Goal: Task Accomplishment & Management: Complete application form

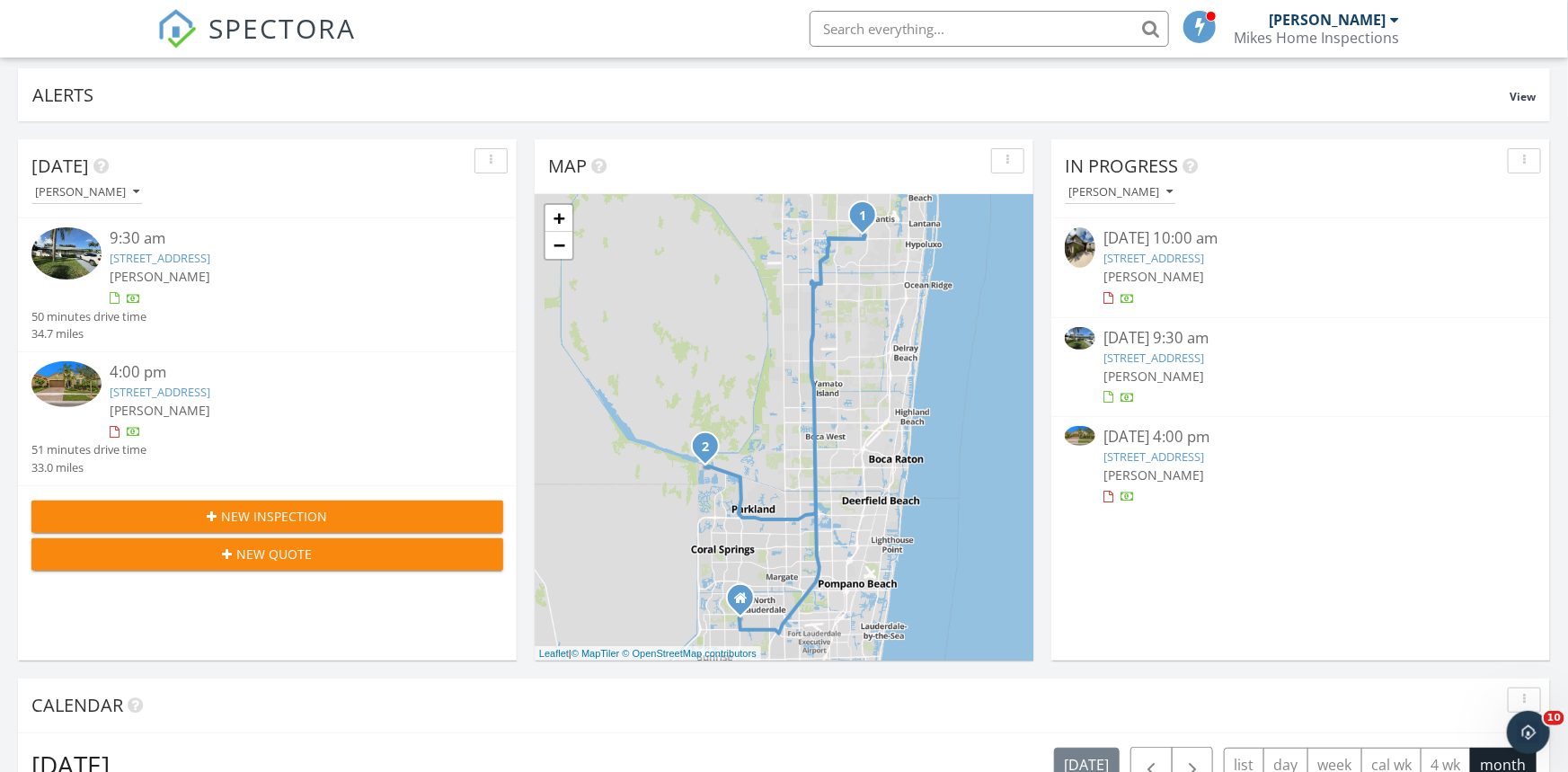
scroll to position [167, 0]
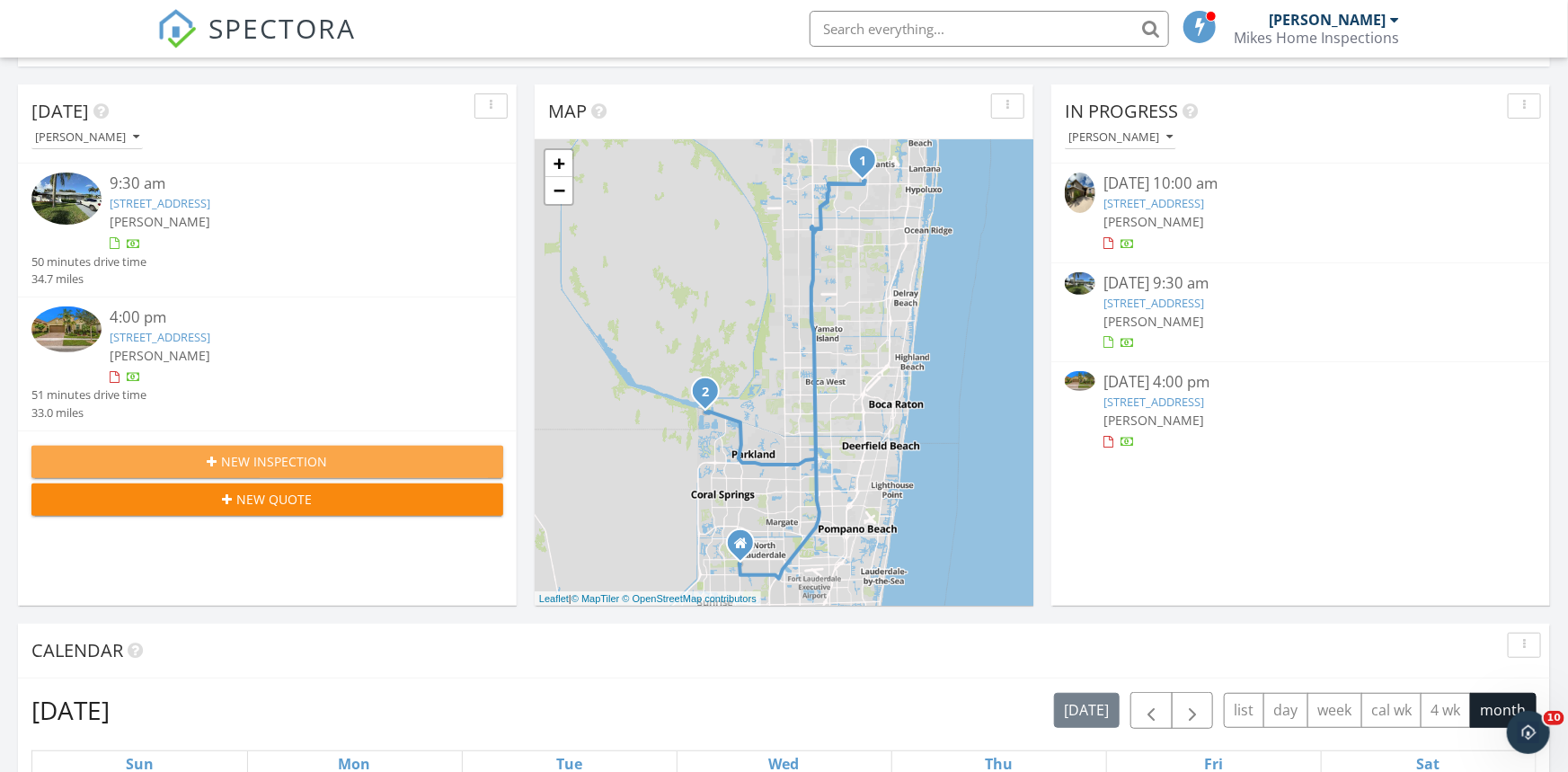
click at [316, 464] on span "New Inspection" at bounding box center [274, 461] width 106 height 18
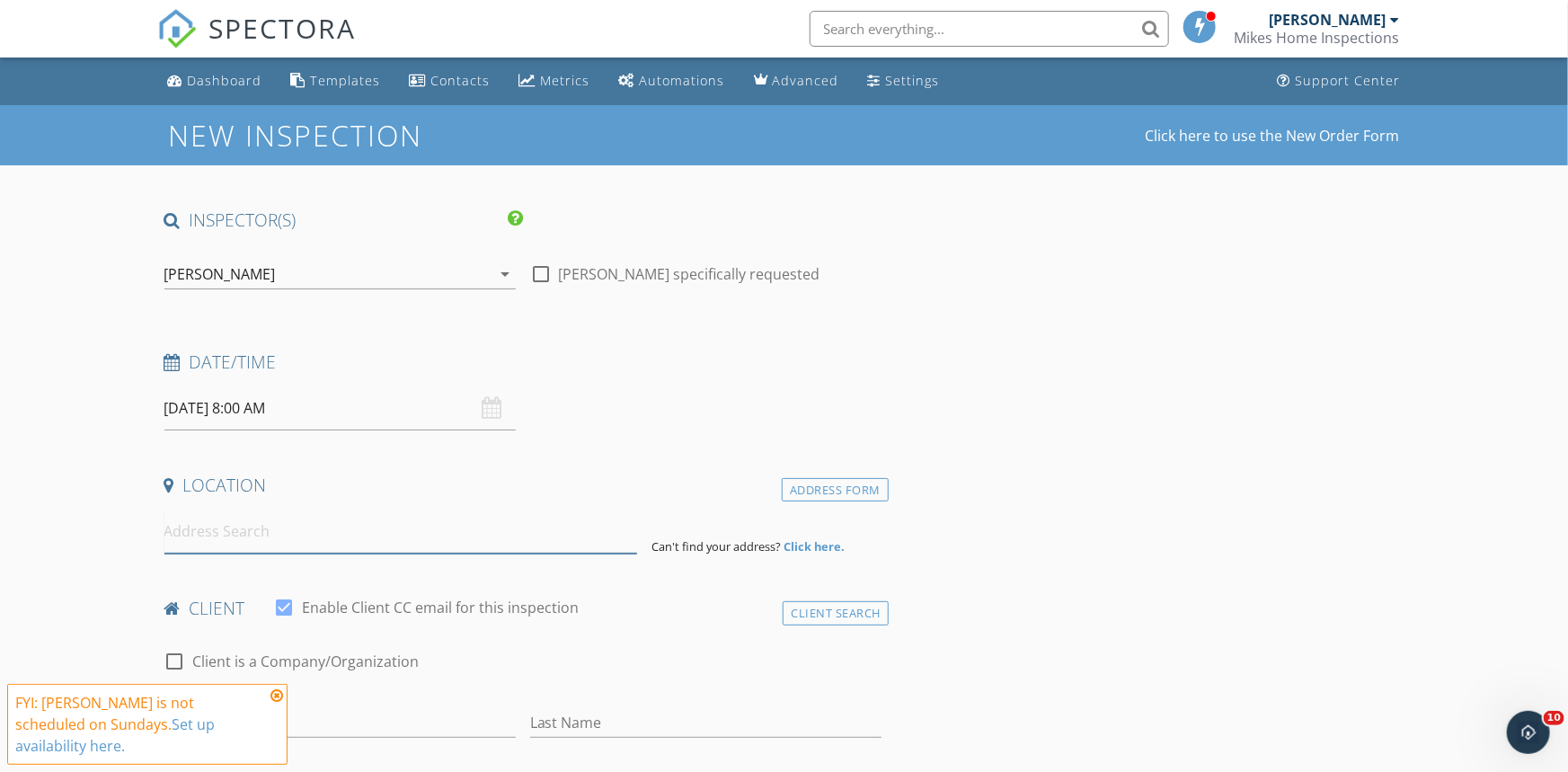
click at [340, 539] on input at bounding box center [401, 532] width 473 height 44
type input "15 Northeast 131st Street, North Miami, FL, USA"
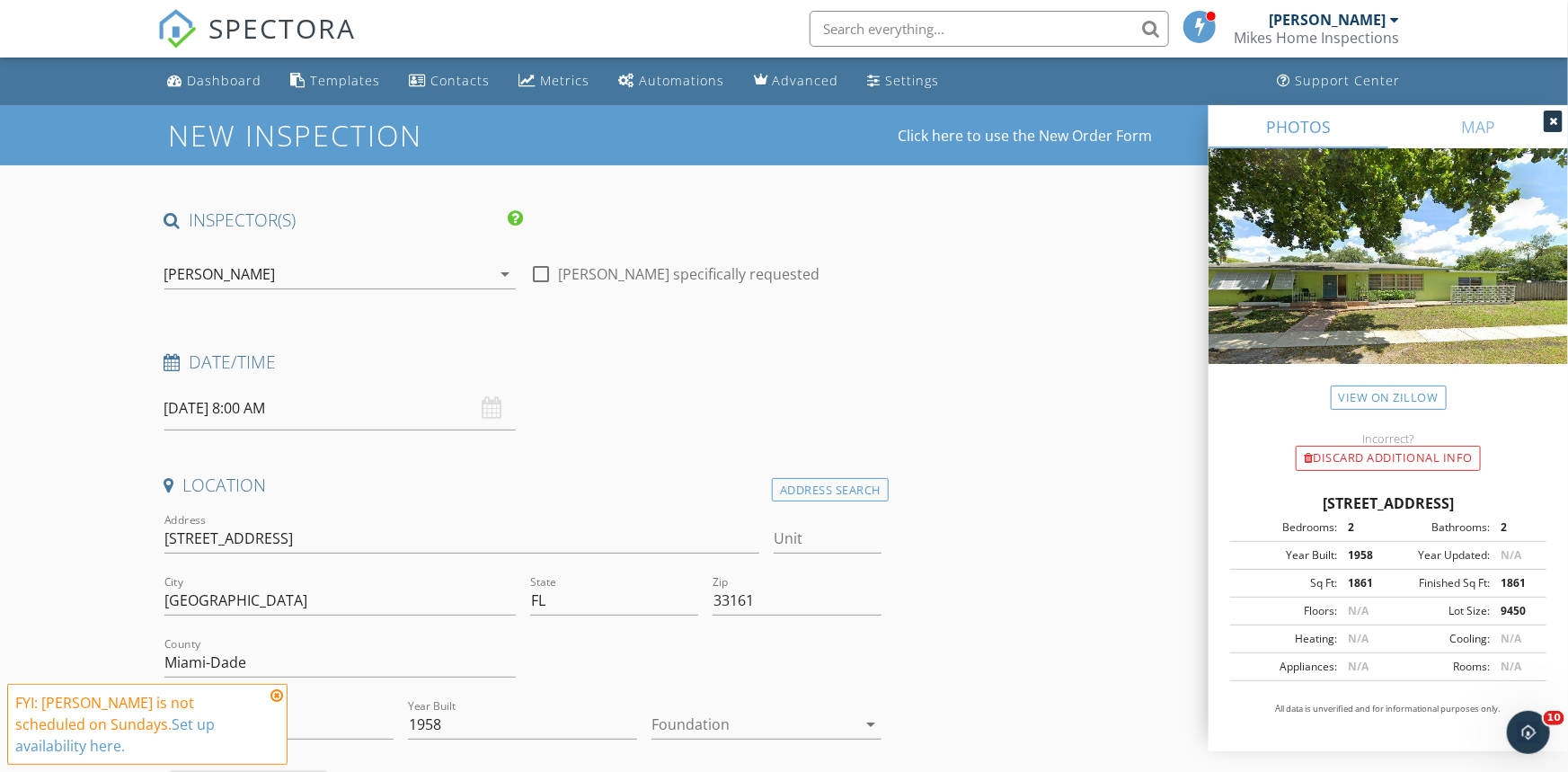
click at [276, 703] on icon at bounding box center [277, 696] width 13 height 15
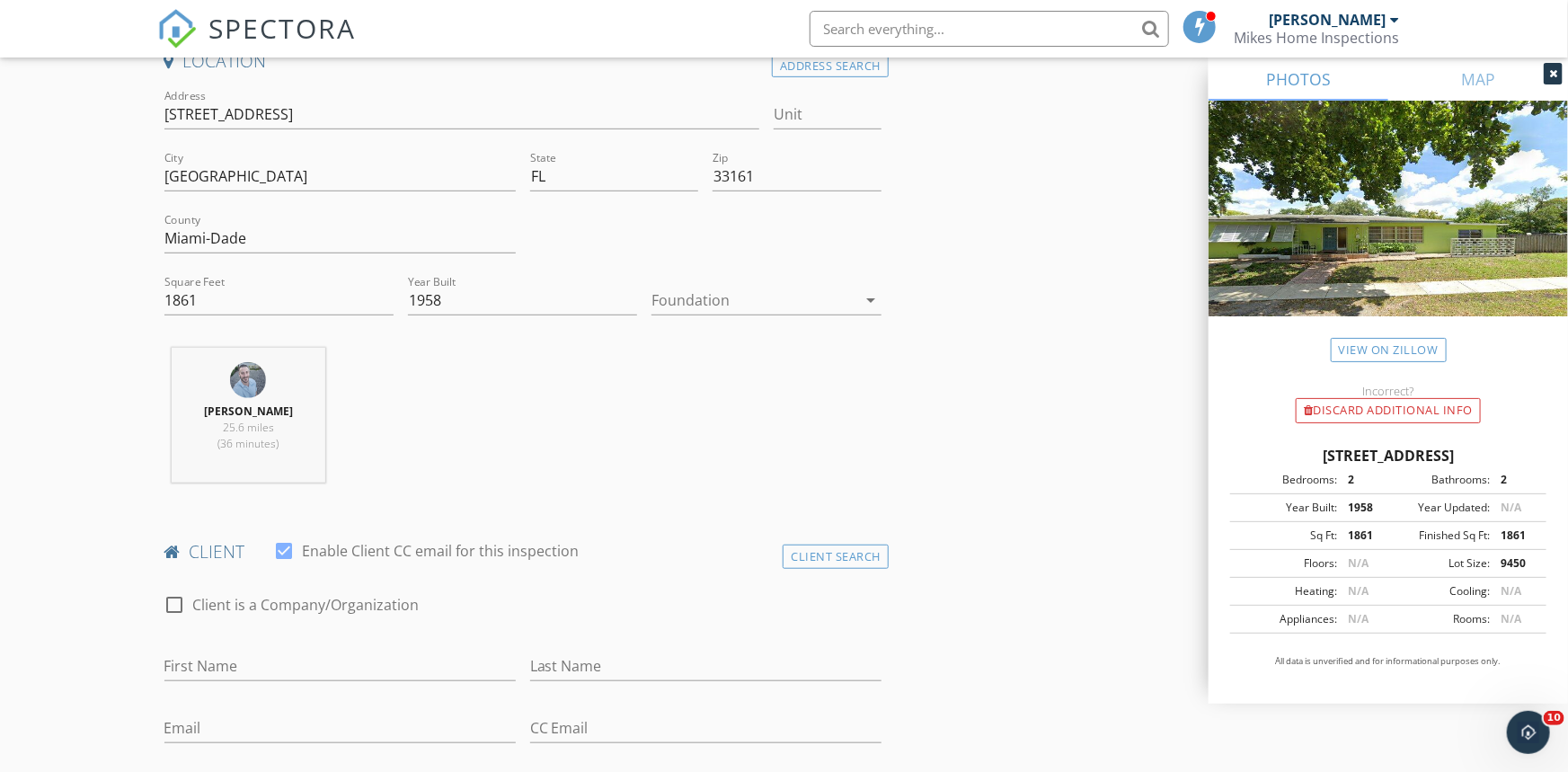
scroll to position [502, 0]
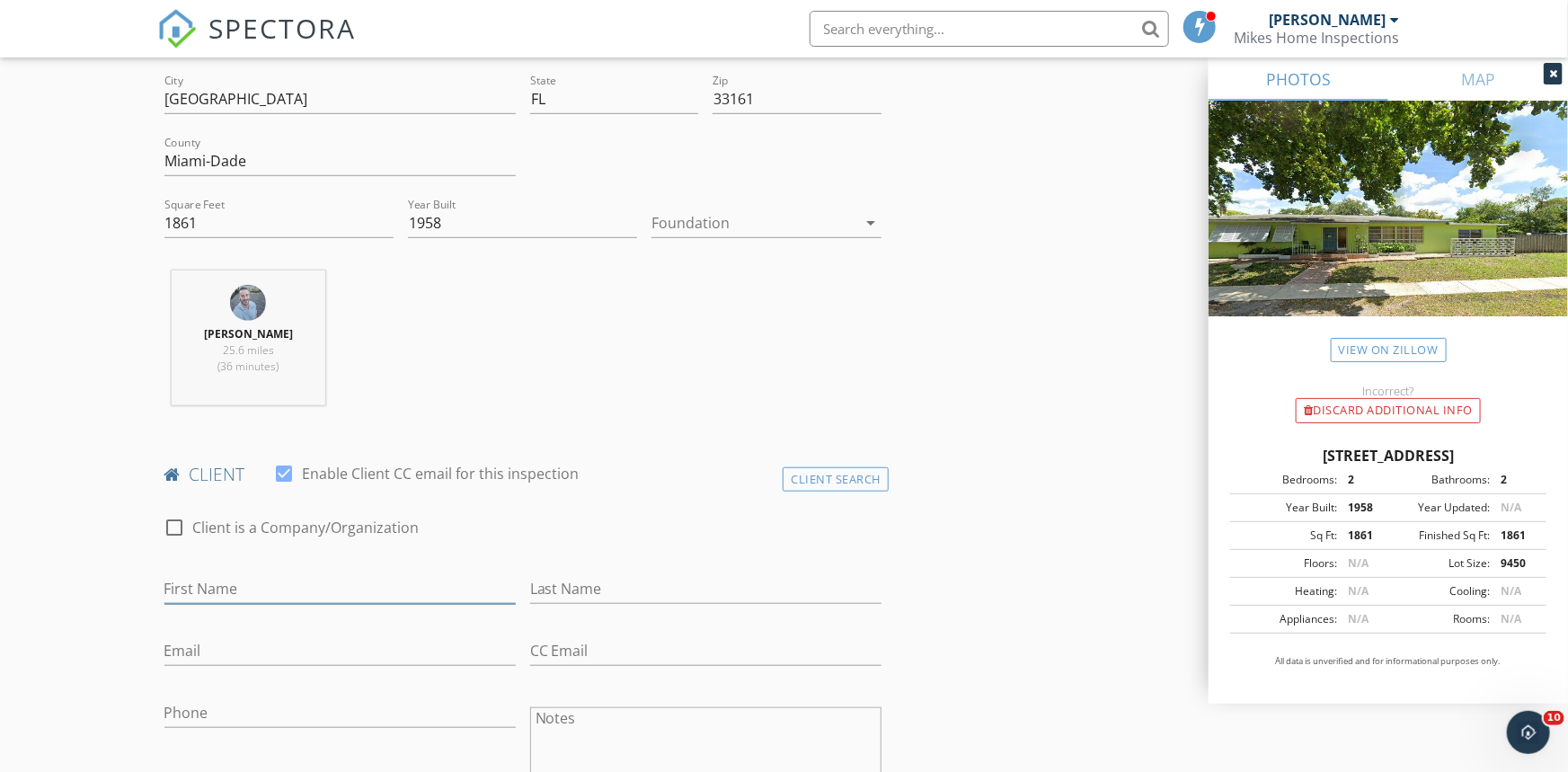
click at [361, 593] on input "First Name" at bounding box center [340, 589] width 351 height 30
type input "[PERSON_NAME]"
type input "Brown"
click at [200, 651] on input "Email" at bounding box center [340, 651] width 351 height 30
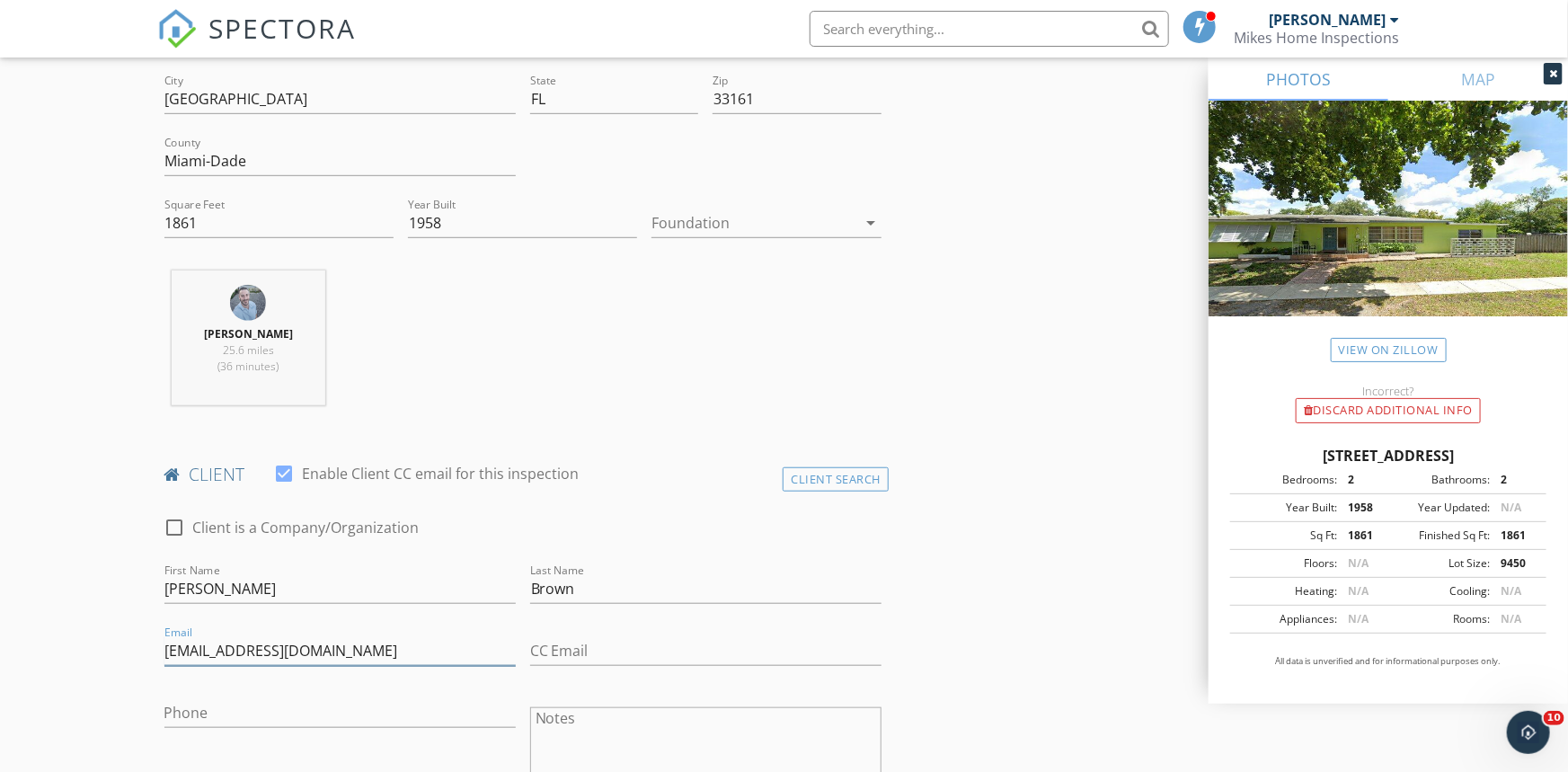
type input "[EMAIL_ADDRESS][DOMAIN_NAME]"
click at [248, 728] on div "Phone" at bounding box center [340, 723] width 351 height 48
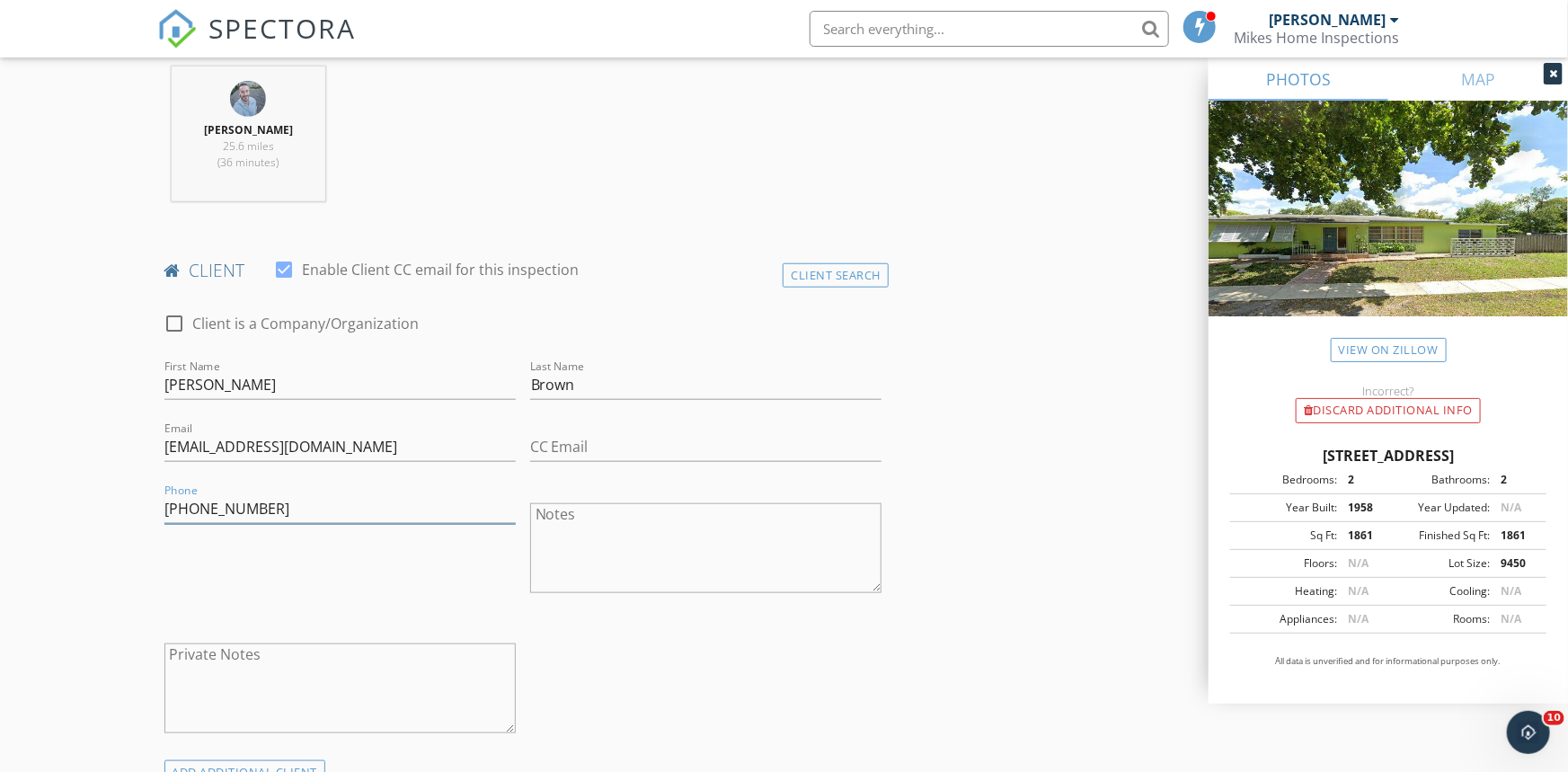
scroll to position [168, 0]
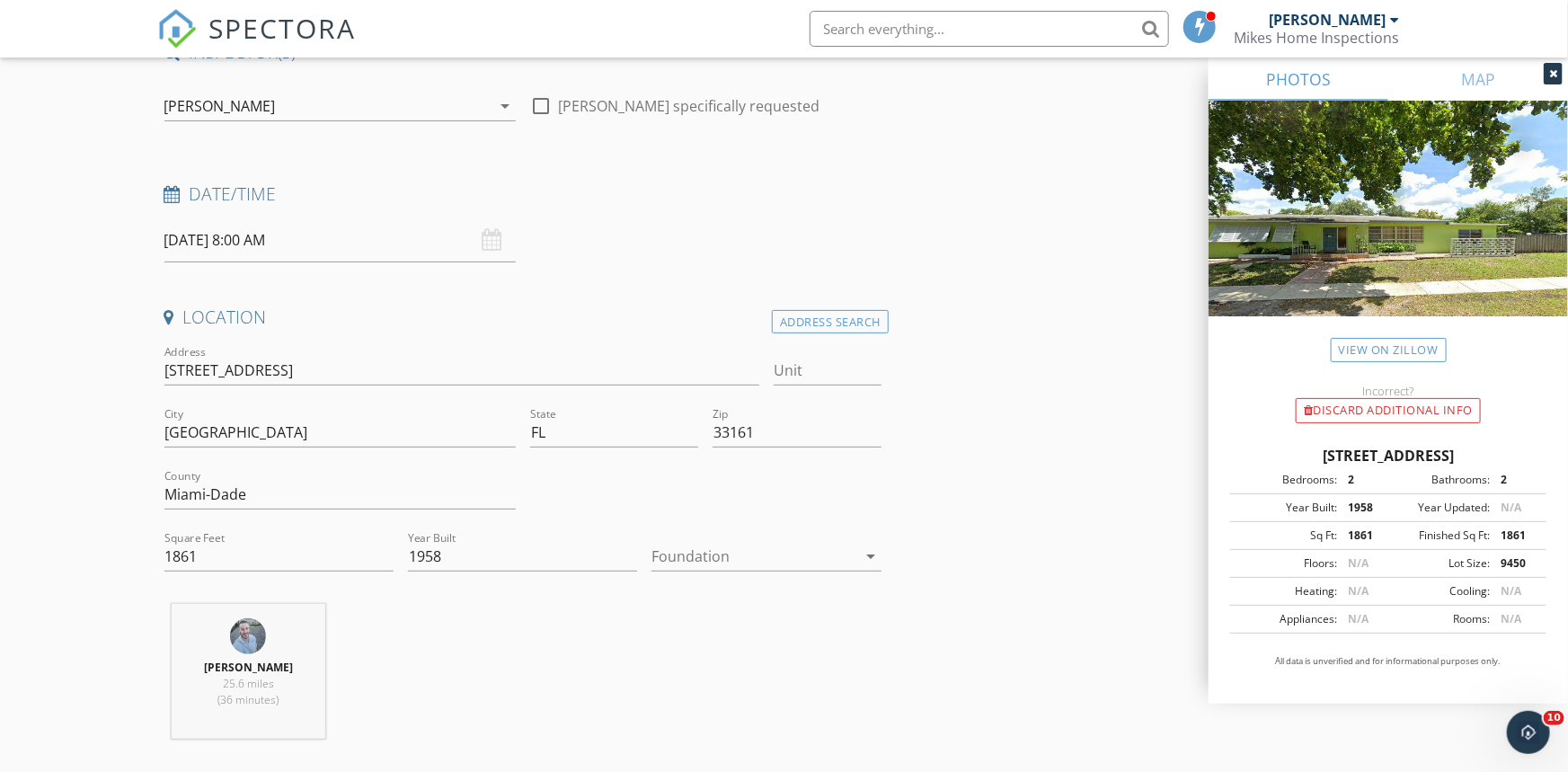
type input "305-986-4369"
click at [338, 241] on input "09/28/2025 8:00 AM" at bounding box center [340, 240] width 351 height 44
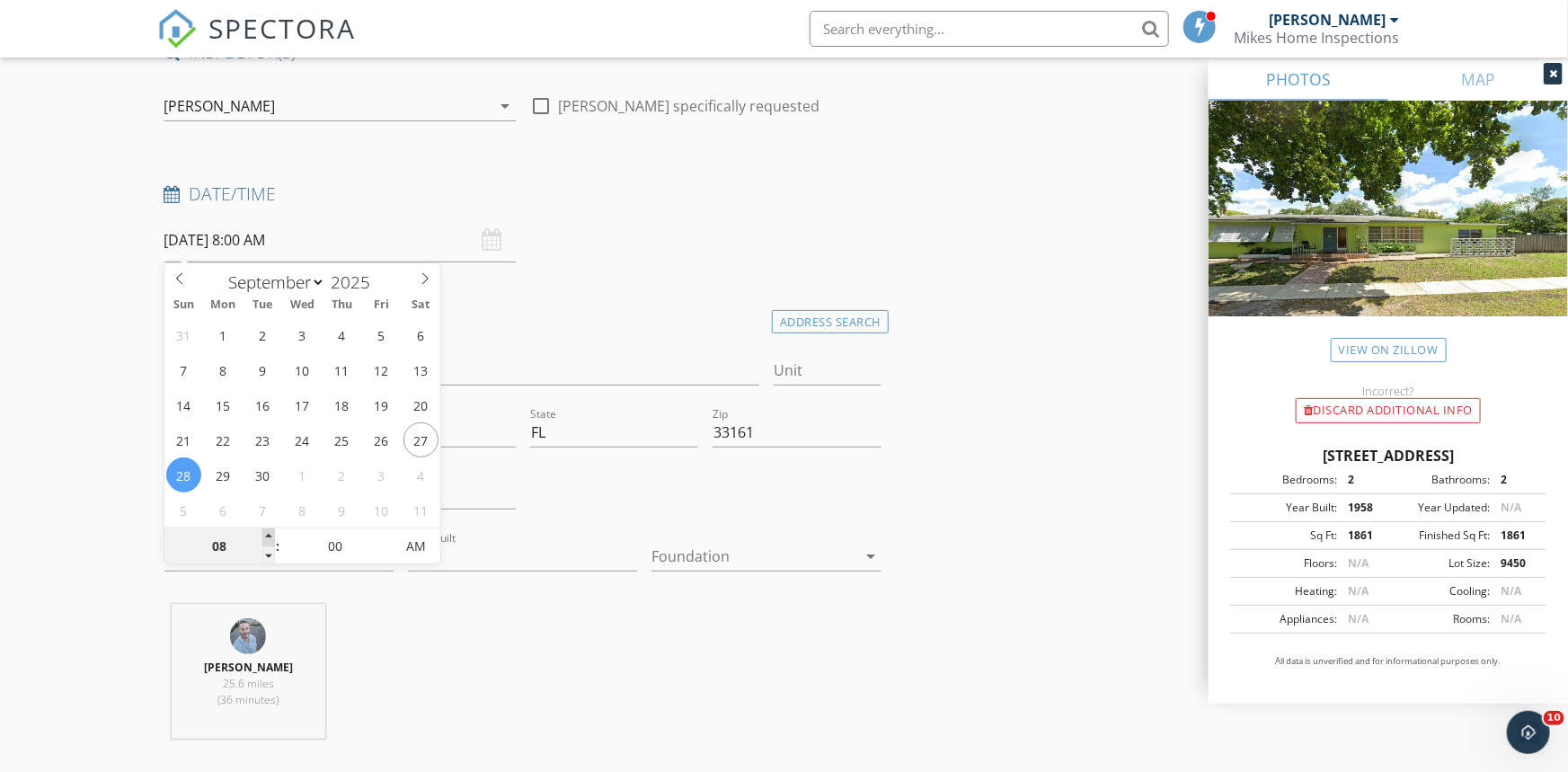
type input "09/28/2025 9:00 AM"
type input "09"
click at [266, 533] on span at bounding box center [269, 537] width 13 height 18
type input "09/28/2025 10:00 AM"
type input "10"
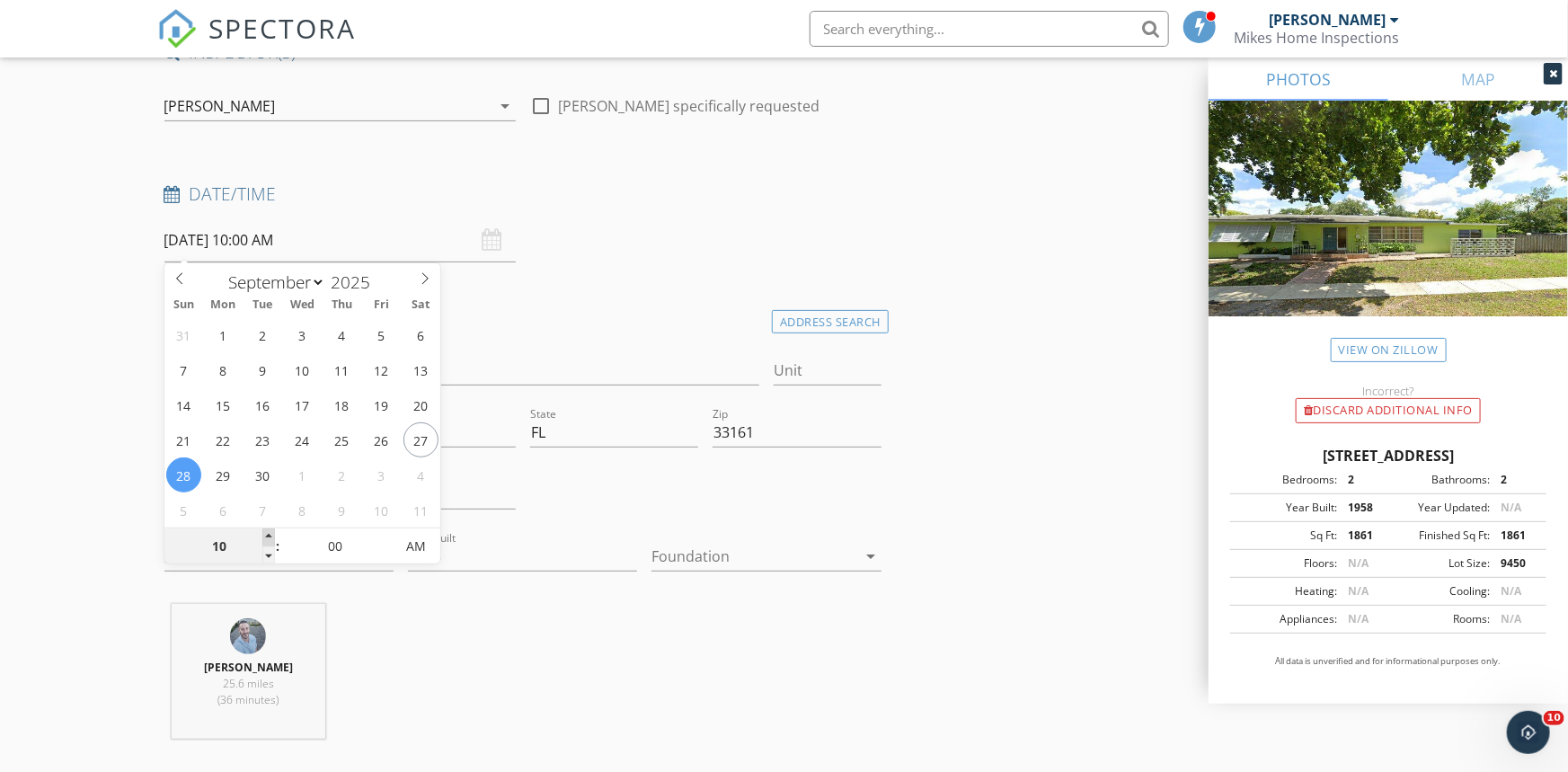
click at [266, 533] on span at bounding box center [269, 537] width 13 height 18
type input "09/28/2025 11:00 AM"
type input "11"
click at [266, 533] on span at bounding box center [269, 537] width 13 height 18
type input "09/28/2025 12:00 PM"
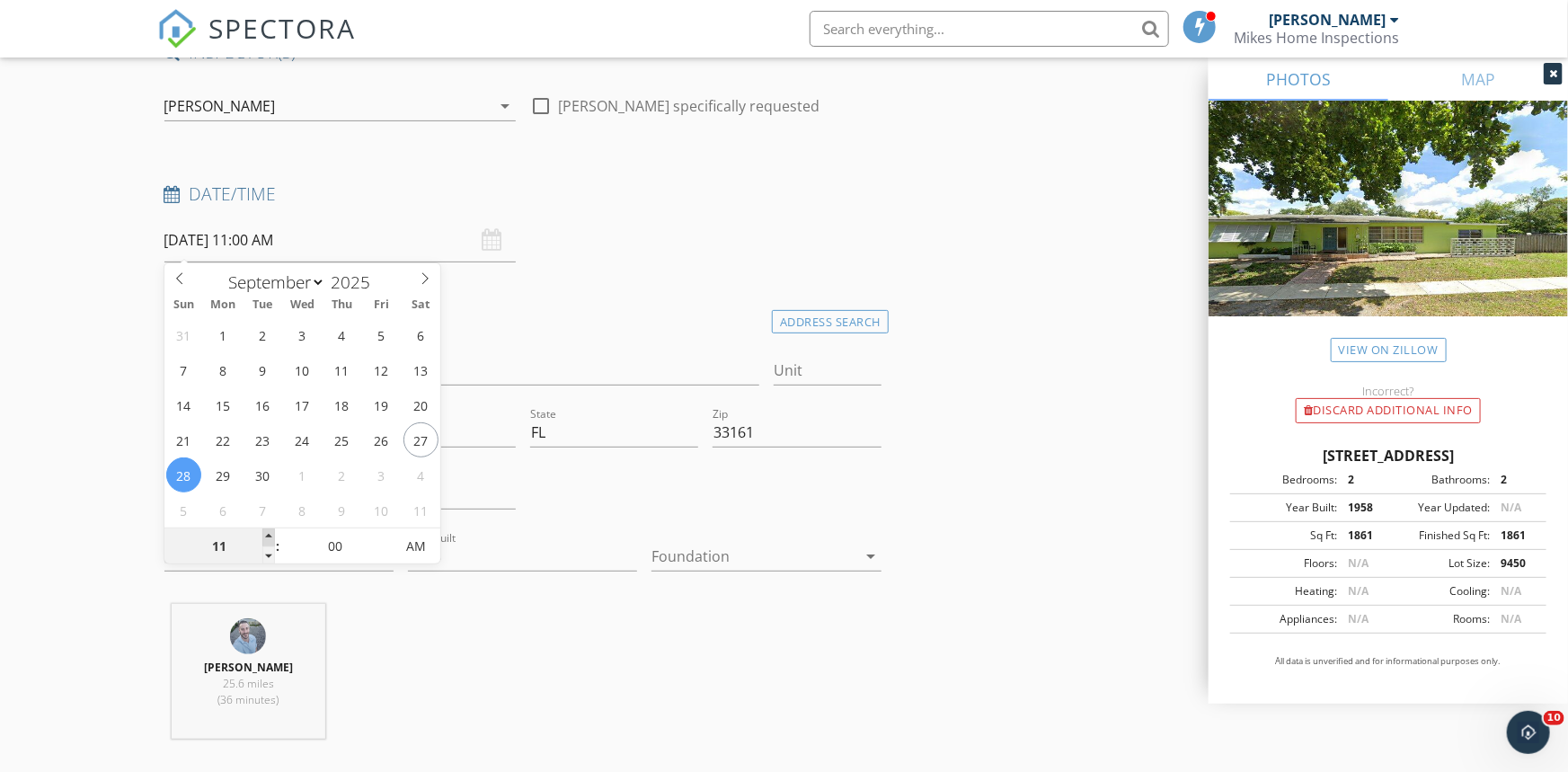
type input "12"
click at [266, 532] on span at bounding box center [269, 537] width 13 height 18
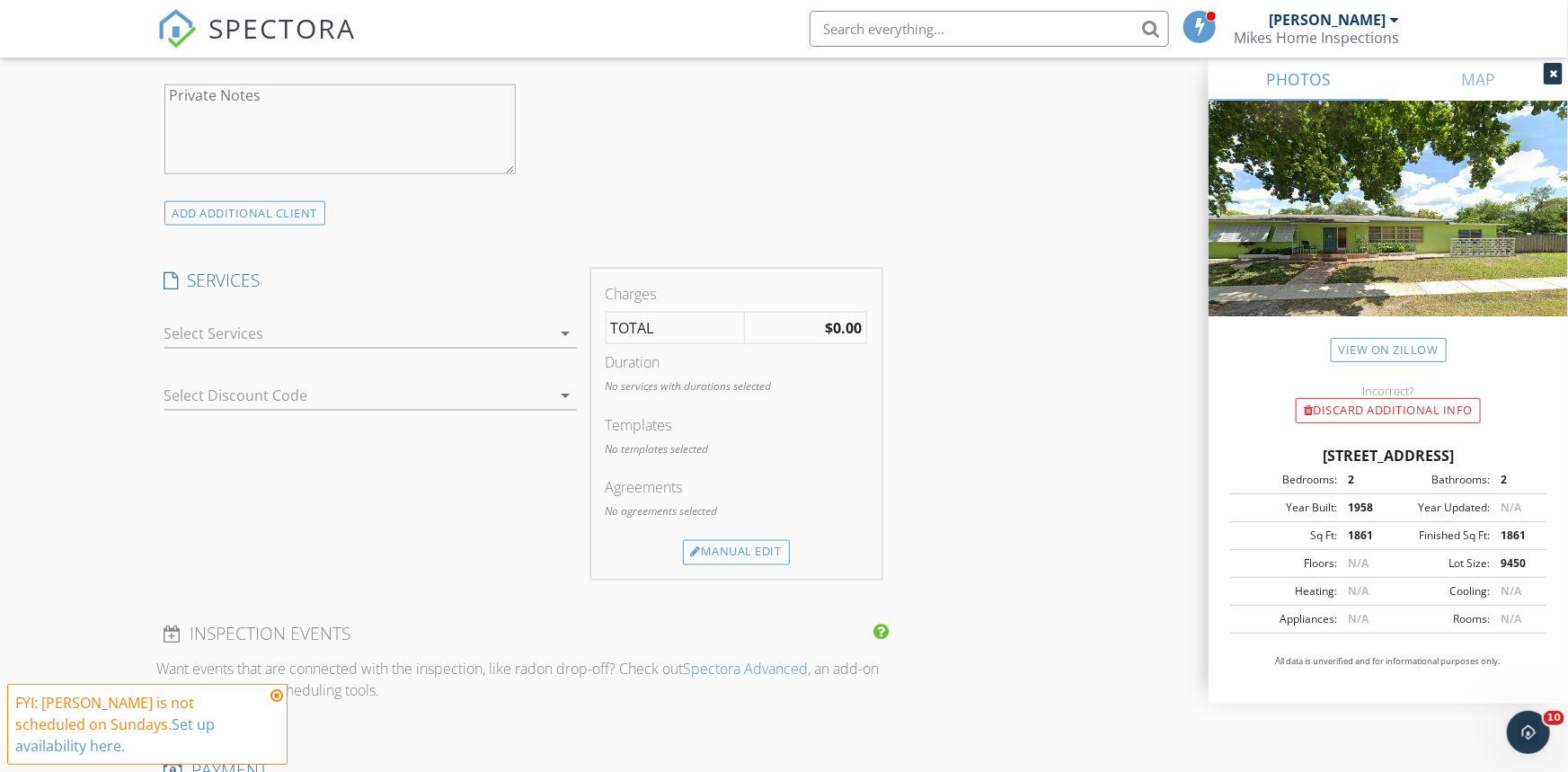
scroll to position [1273, 0]
click at [720, 546] on div "Manual Edit" at bounding box center [736, 545] width 107 height 25
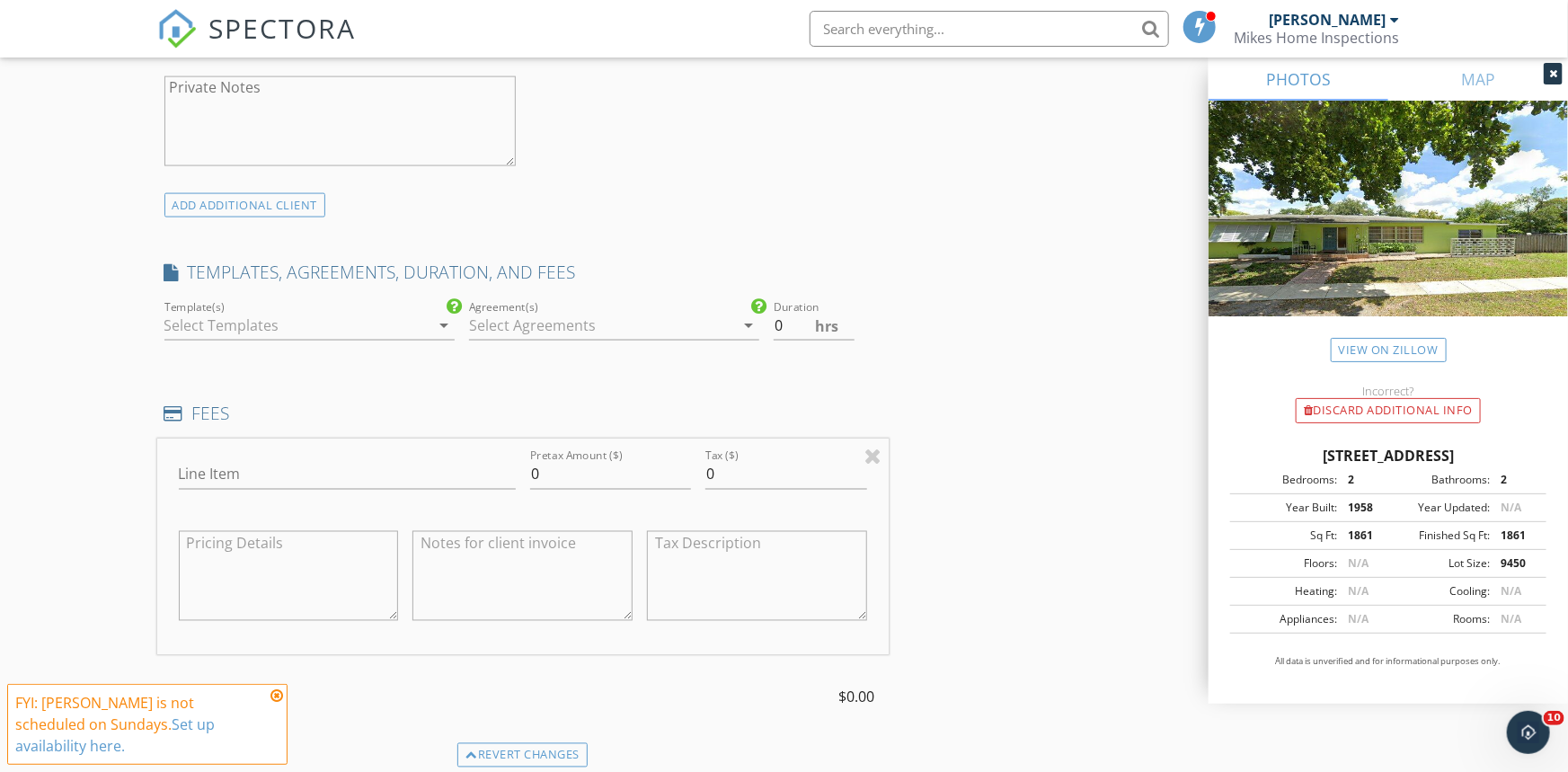
click at [229, 315] on div at bounding box center [297, 325] width 265 height 29
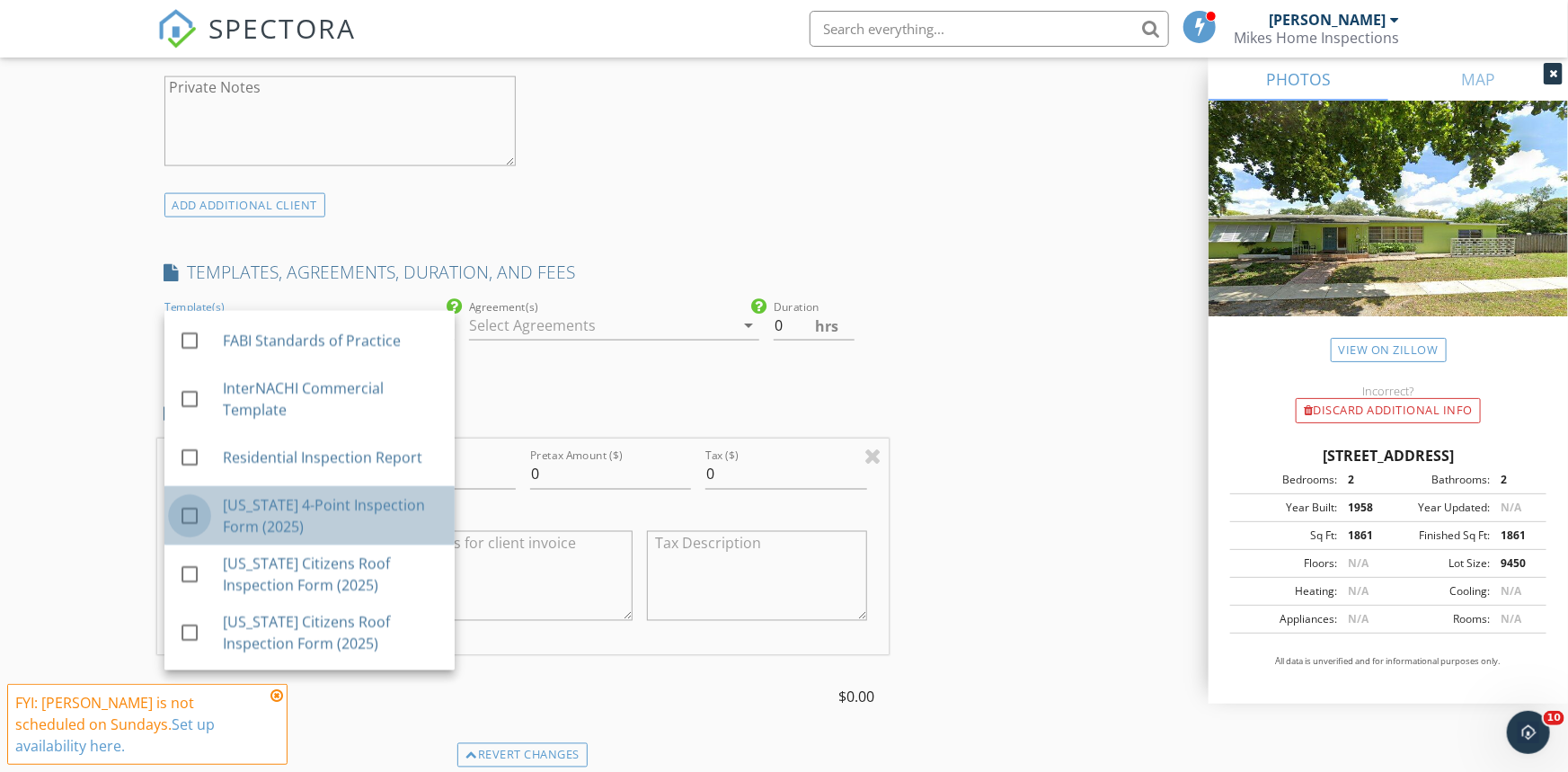
click at [179, 513] on div at bounding box center [189, 516] width 30 height 31
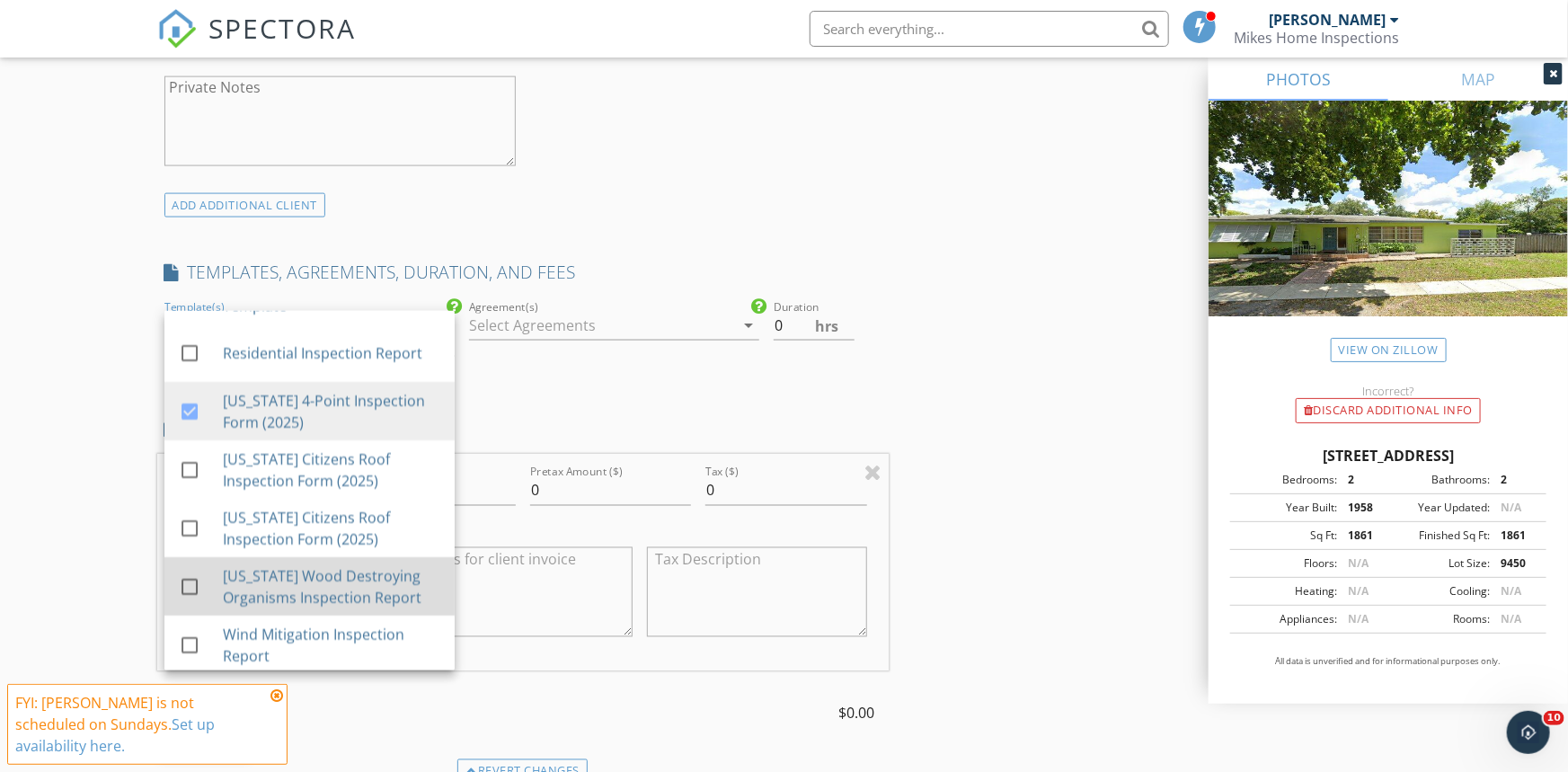
scroll to position [108, 0]
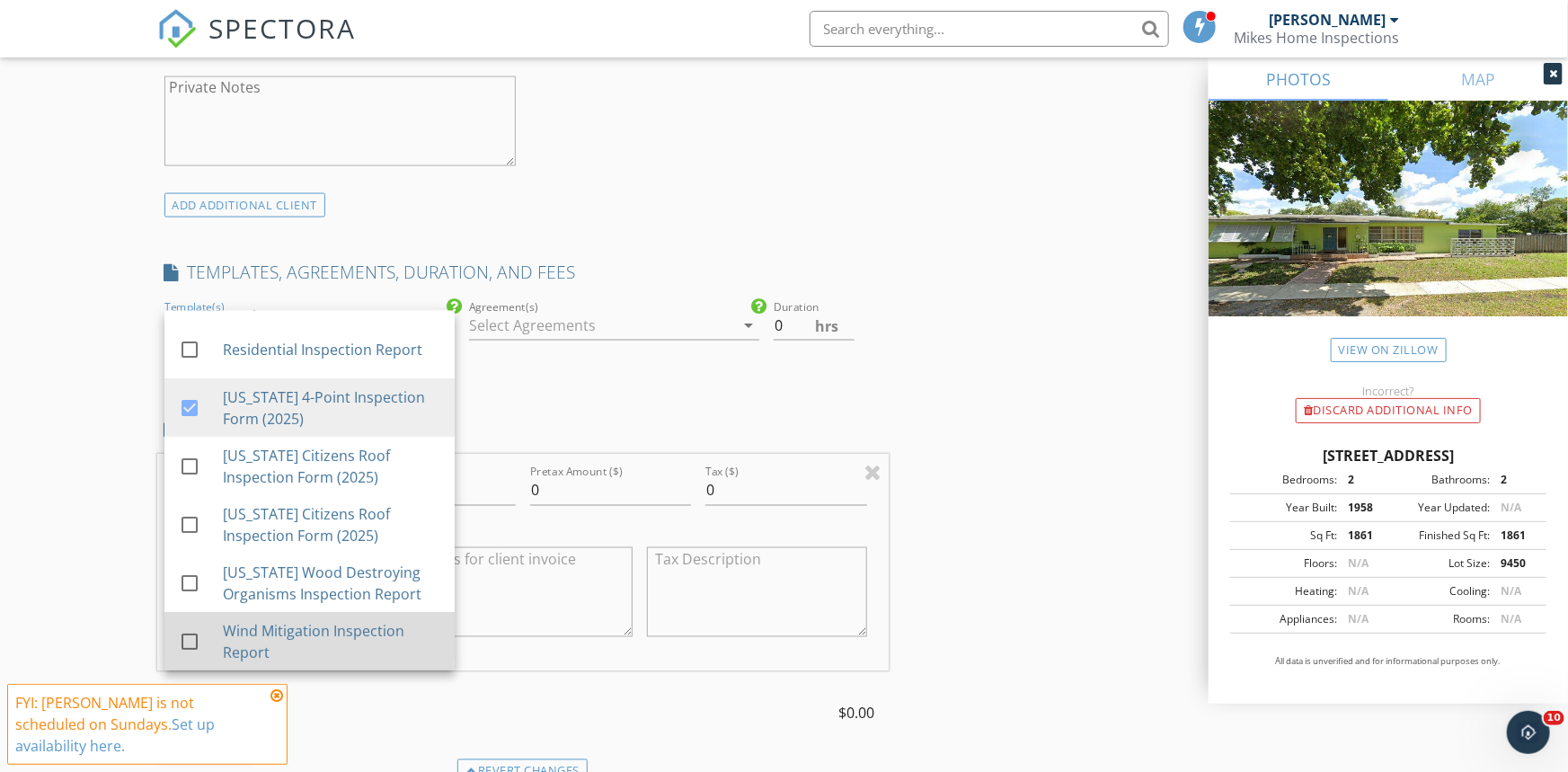
click at [197, 633] on div at bounding box center [189, 642] width 30 height 31
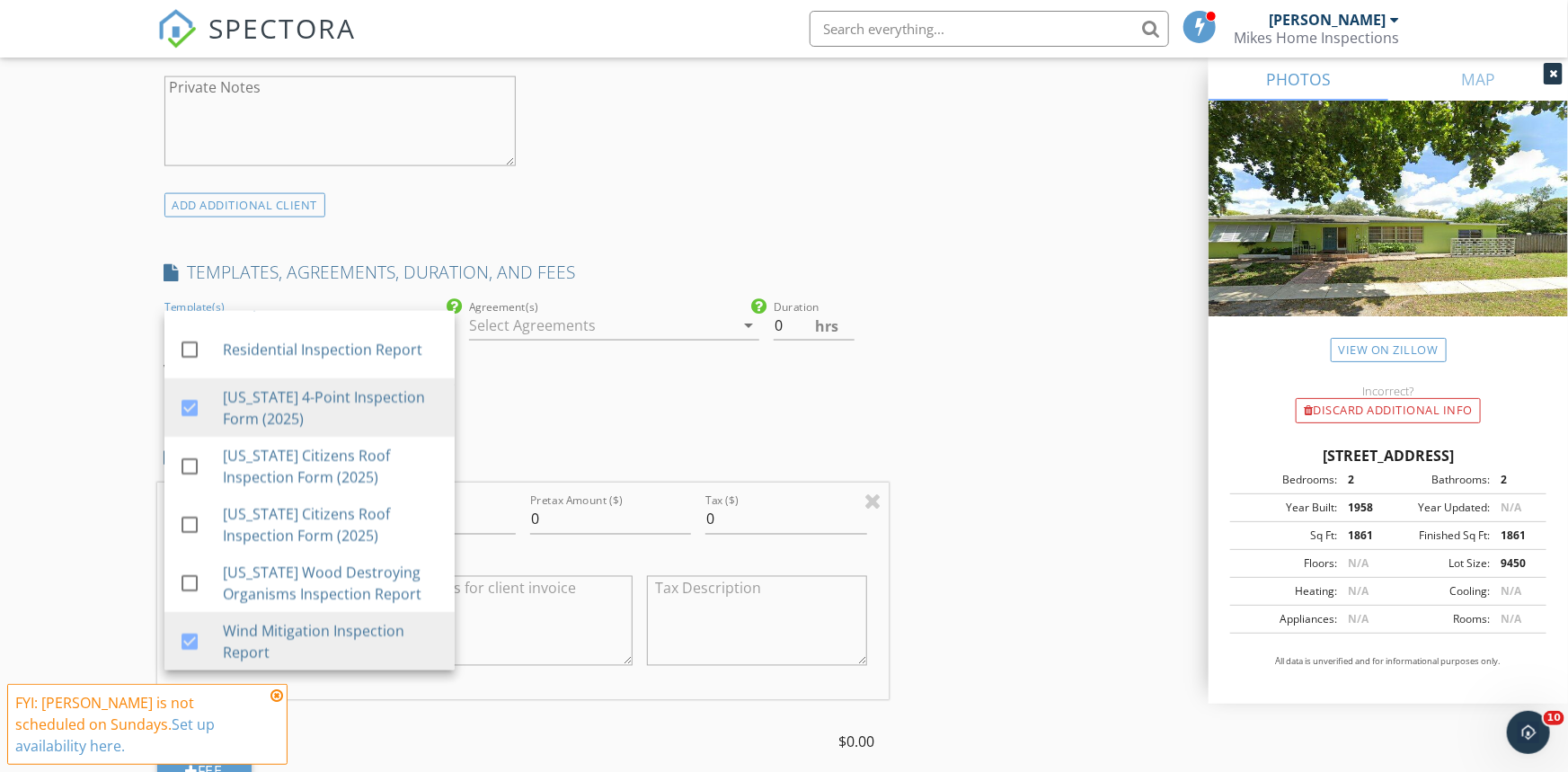
click at [119, 397] on div "New Inspection Click here to use the New Order Form INSPECTOR(S) check_box Mich…" at bounding box center [784, 500] width 1568 height 3336
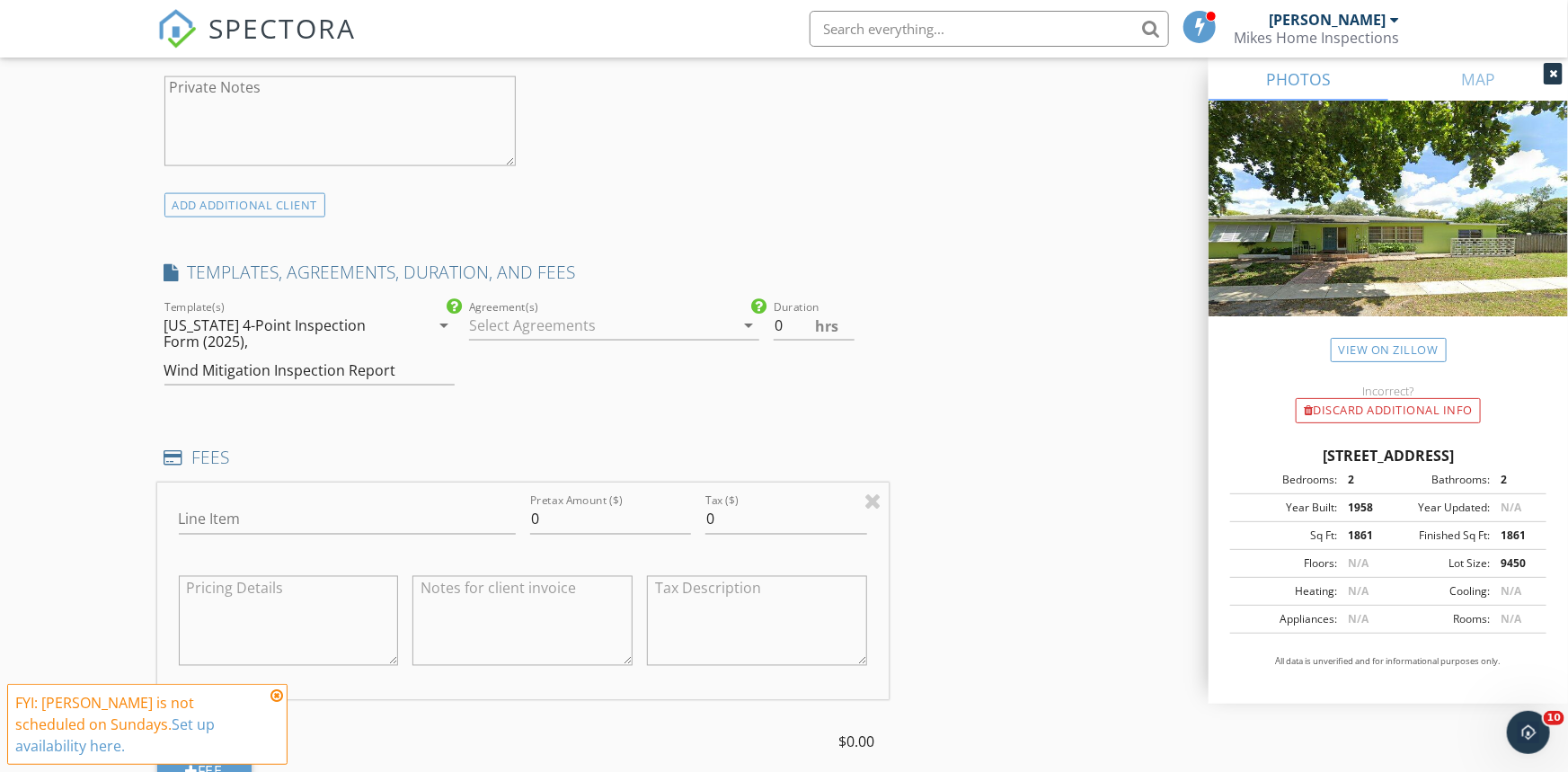
click at [478, 330] on div at bounding box center [602, 325] width 265 height 29
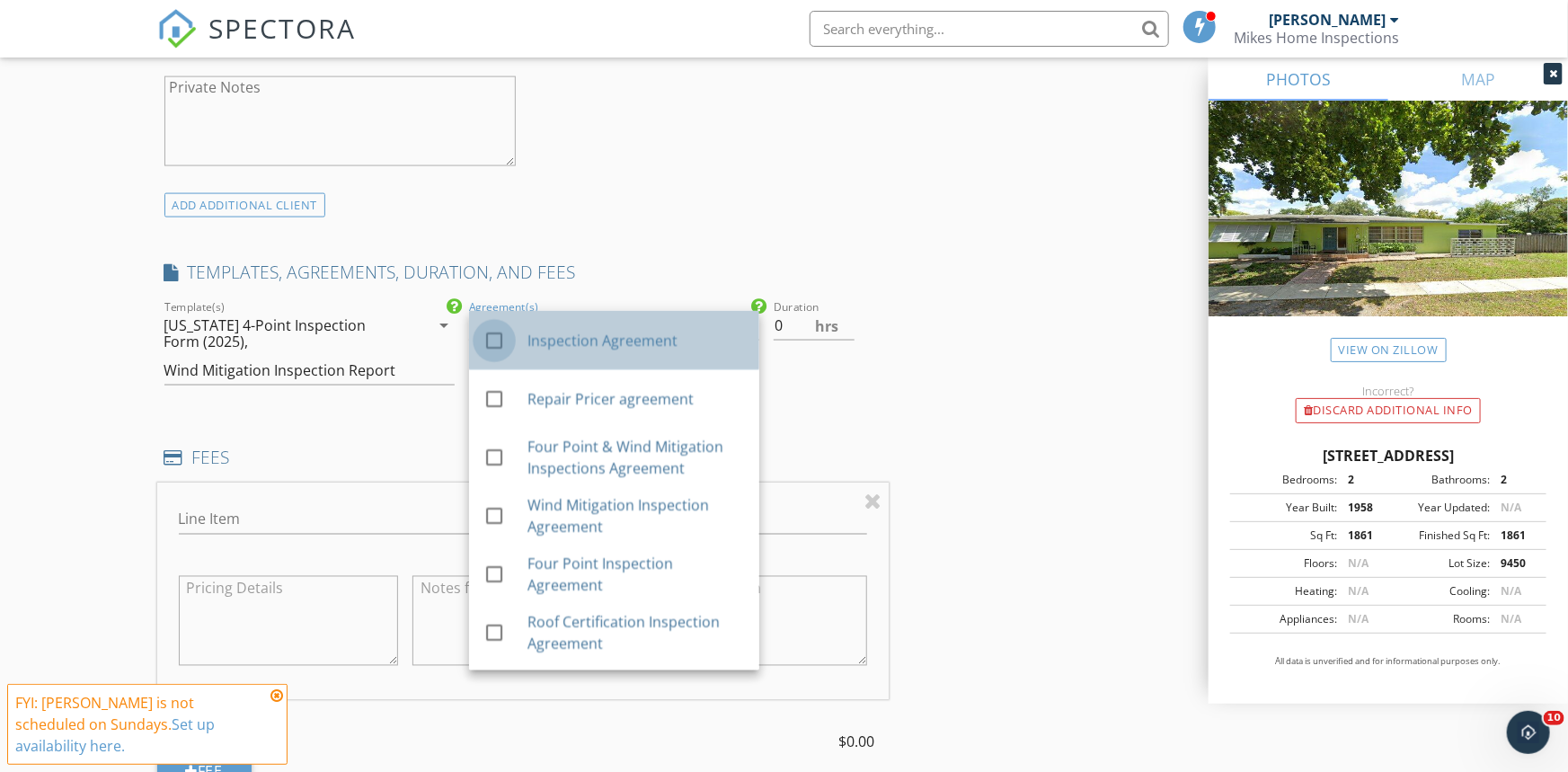
click at [490, 342] on div at bounding box center [493, 340] width 30 height 31
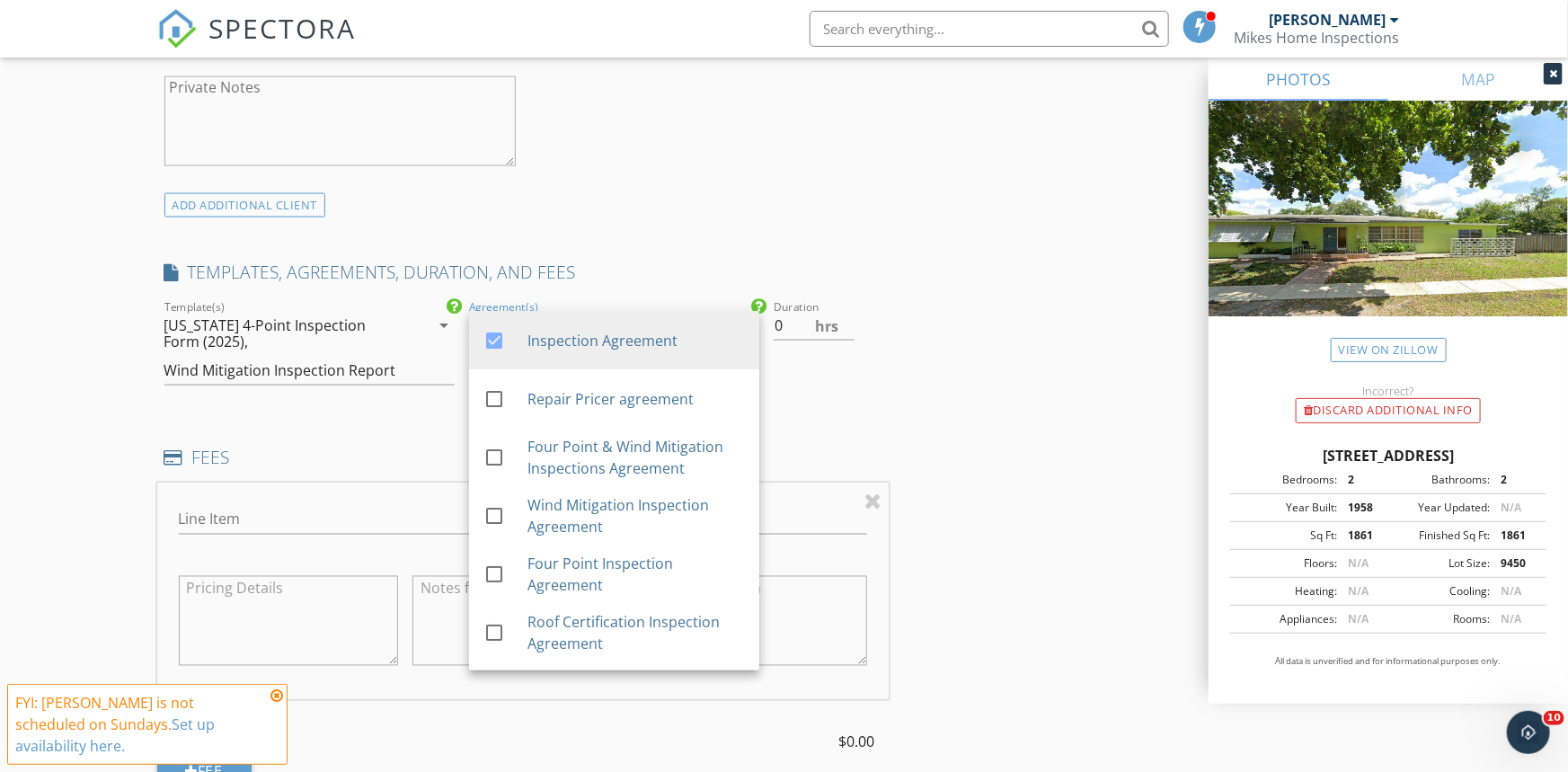
click at [848, 375] on div "Duration 0 hrs" at bounding box center [827, 350] width 122 height 107
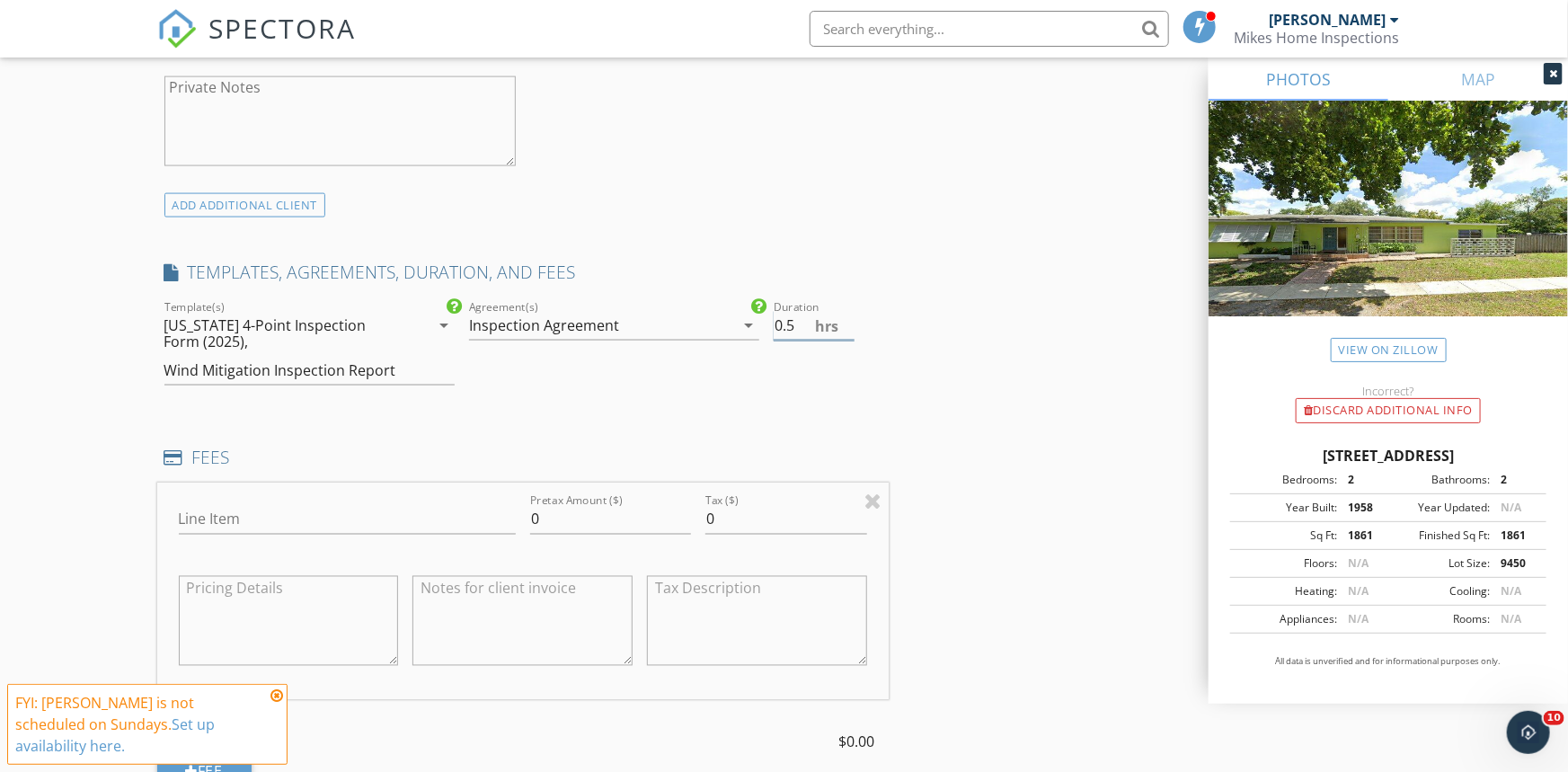
click at [851, 323] on input "0.5" at bounding box center [814, 325] width 81 height 30
type input "1"
click at [851, 323] on input "1" at bounding box center [814, 325] width 81 height 30
click at [237, 515] on input "Line Item" at bounding box center [347, 520] width 337 height 30
type input "Four Point & Wind Mitigation"
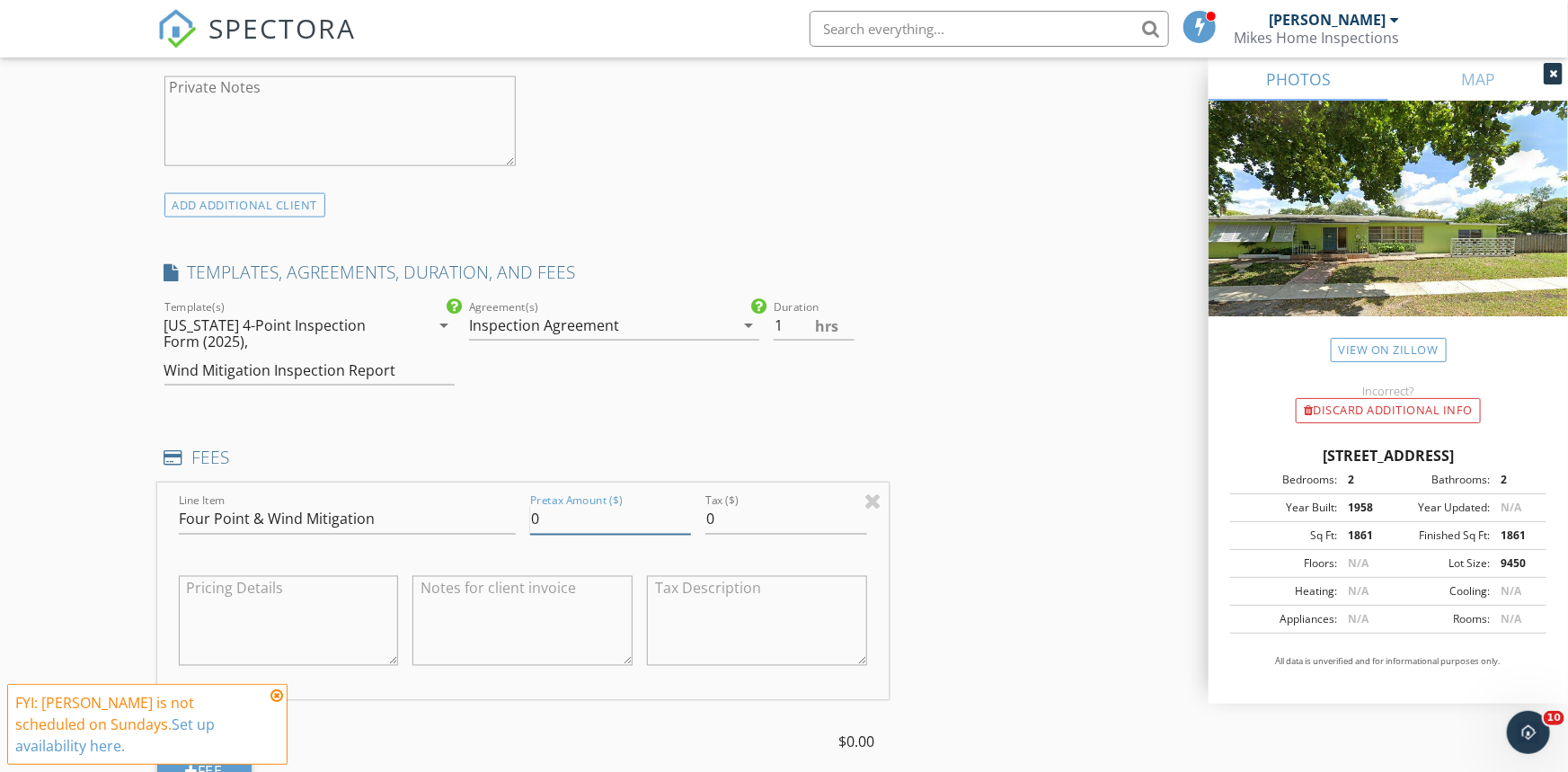
drag, startPoint x: 550, startPoint y: 517, endPoint x: 512, endPoint y: 515, distance: 38.1
click at [512, 515] on div "Line Item Four Point & Wind Mitigation Pretax Amount ($) 0 Tax ($) 0" at bounding box center [523, 592] width 732 height 216
type input "200"
click at [71, 358] on div "New Inspection Click here to use the New Order Form INSPECTOR(S) check_box Mich…" at bounding box center [784, 500] width 1568 height 3336
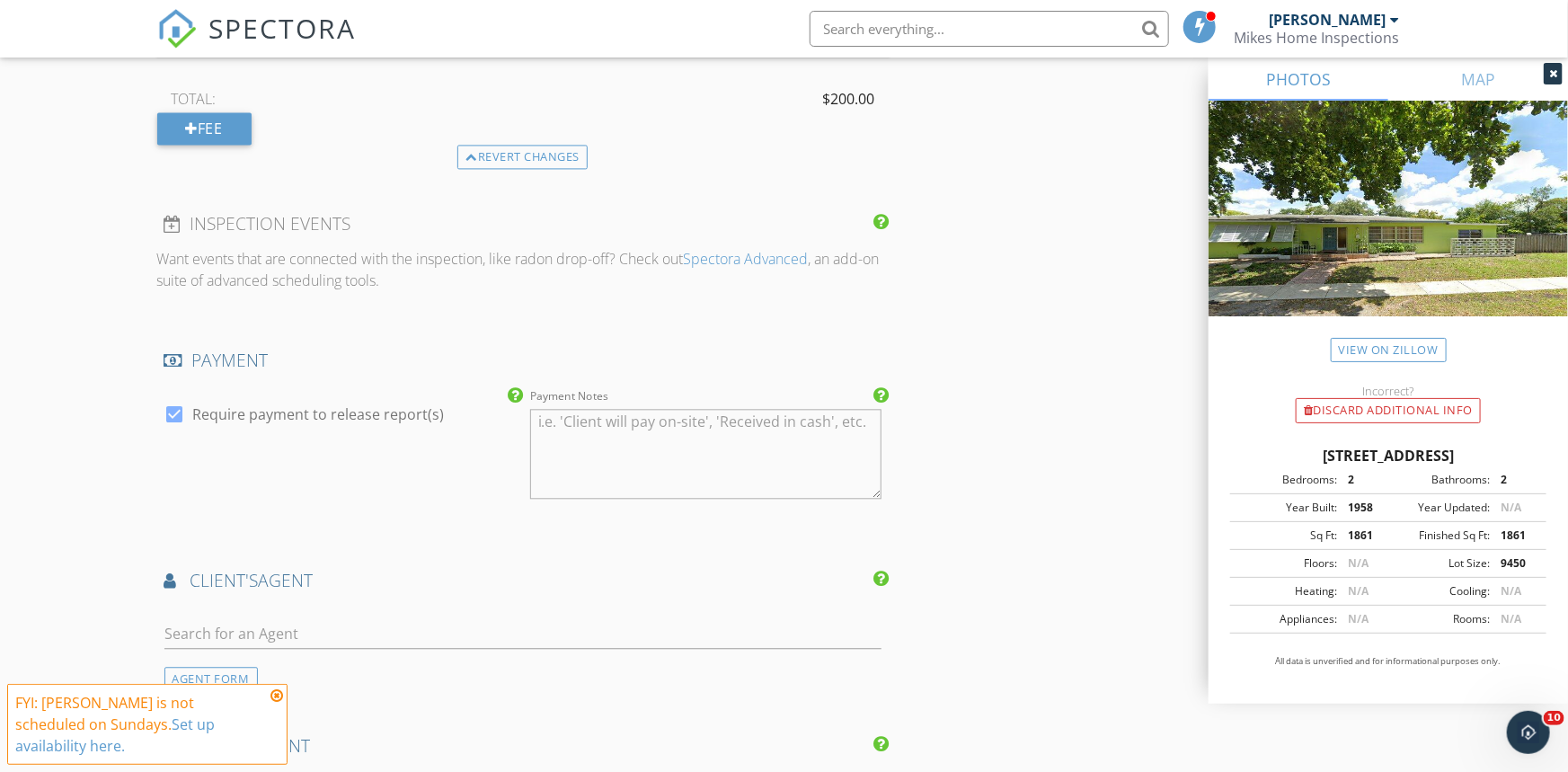
scroll to position [2033, 0]
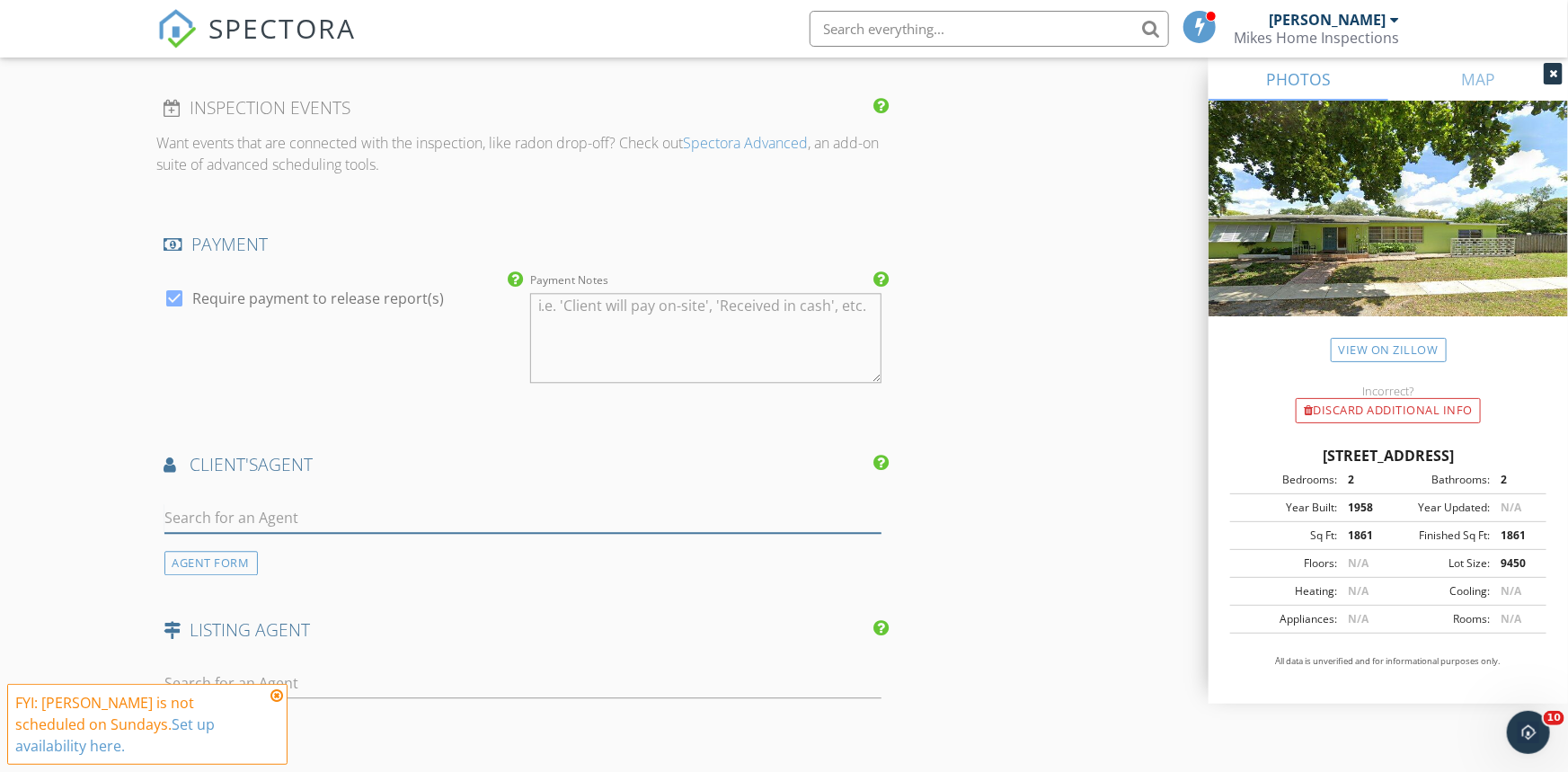
click at [239, 523] on input "text" at bounding box center [523, 519] width 717 height 30
type input "kimon"
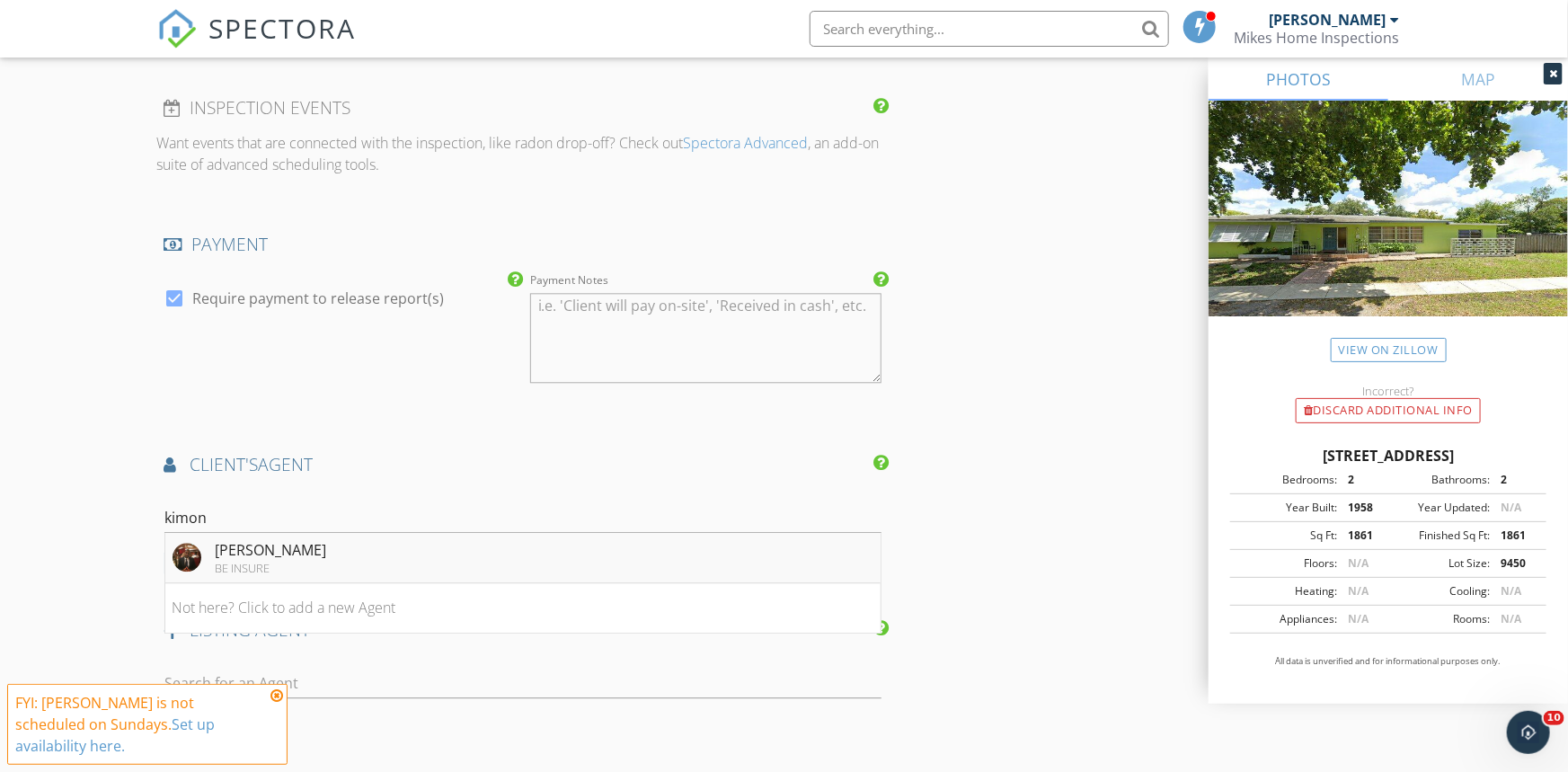
click at [276, 557] on div "Kimon Randall" at bounding box center [271, 549] width 112 height 21
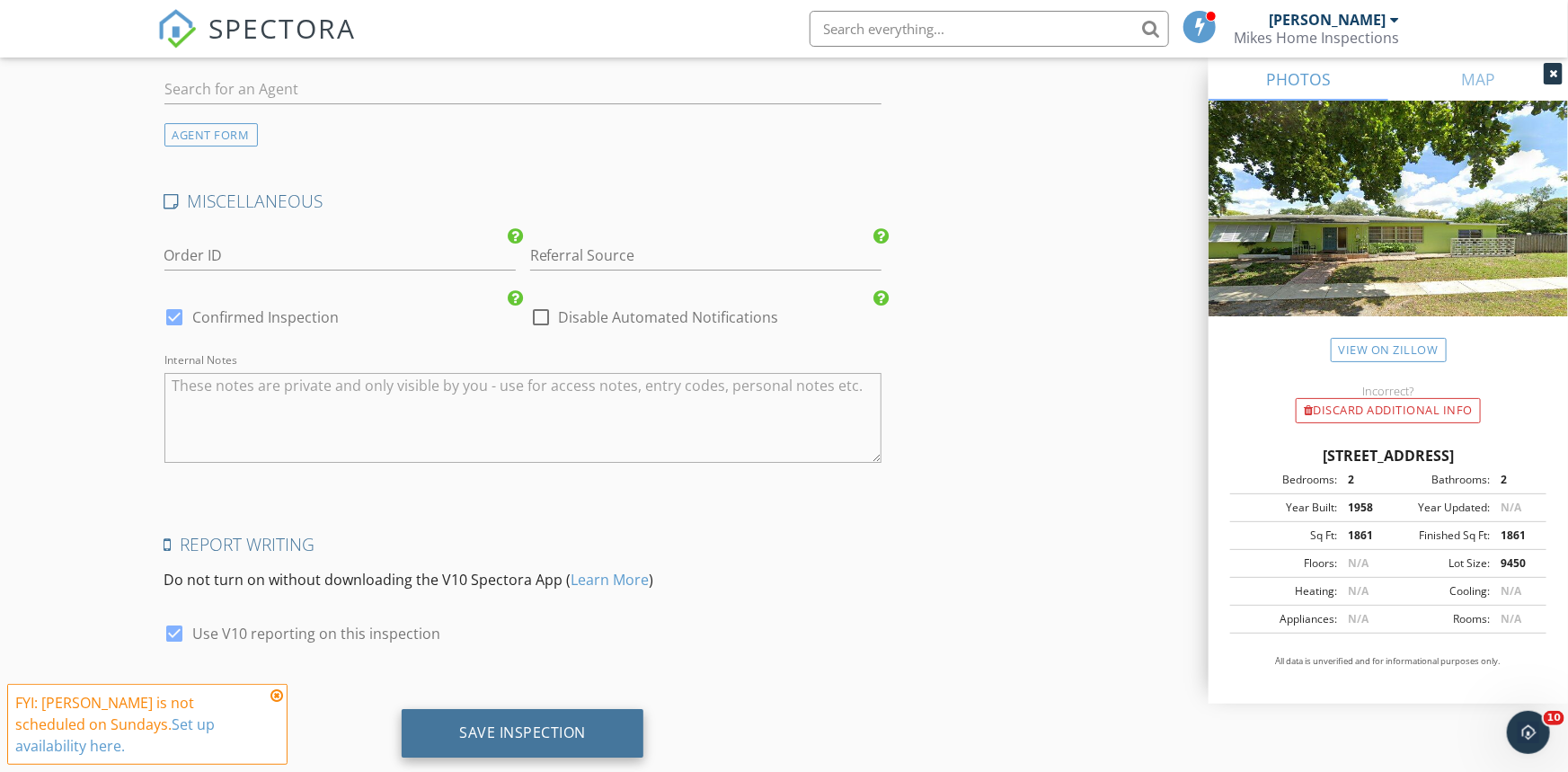
scroll to position [3075, 0]
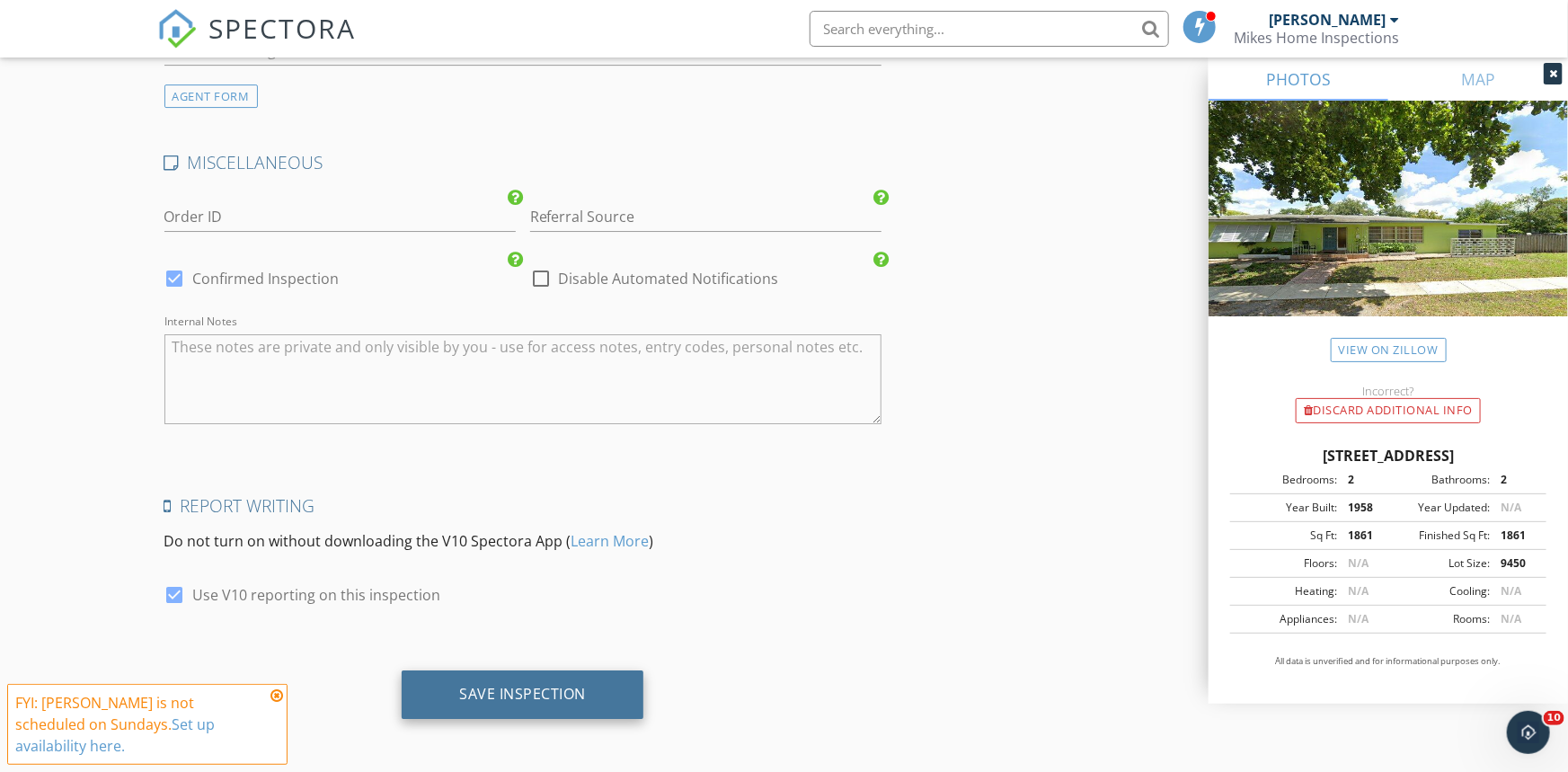
click at [575, 691] on div "Save Inspection" at bounding box center [522, 693] width 127 height 18
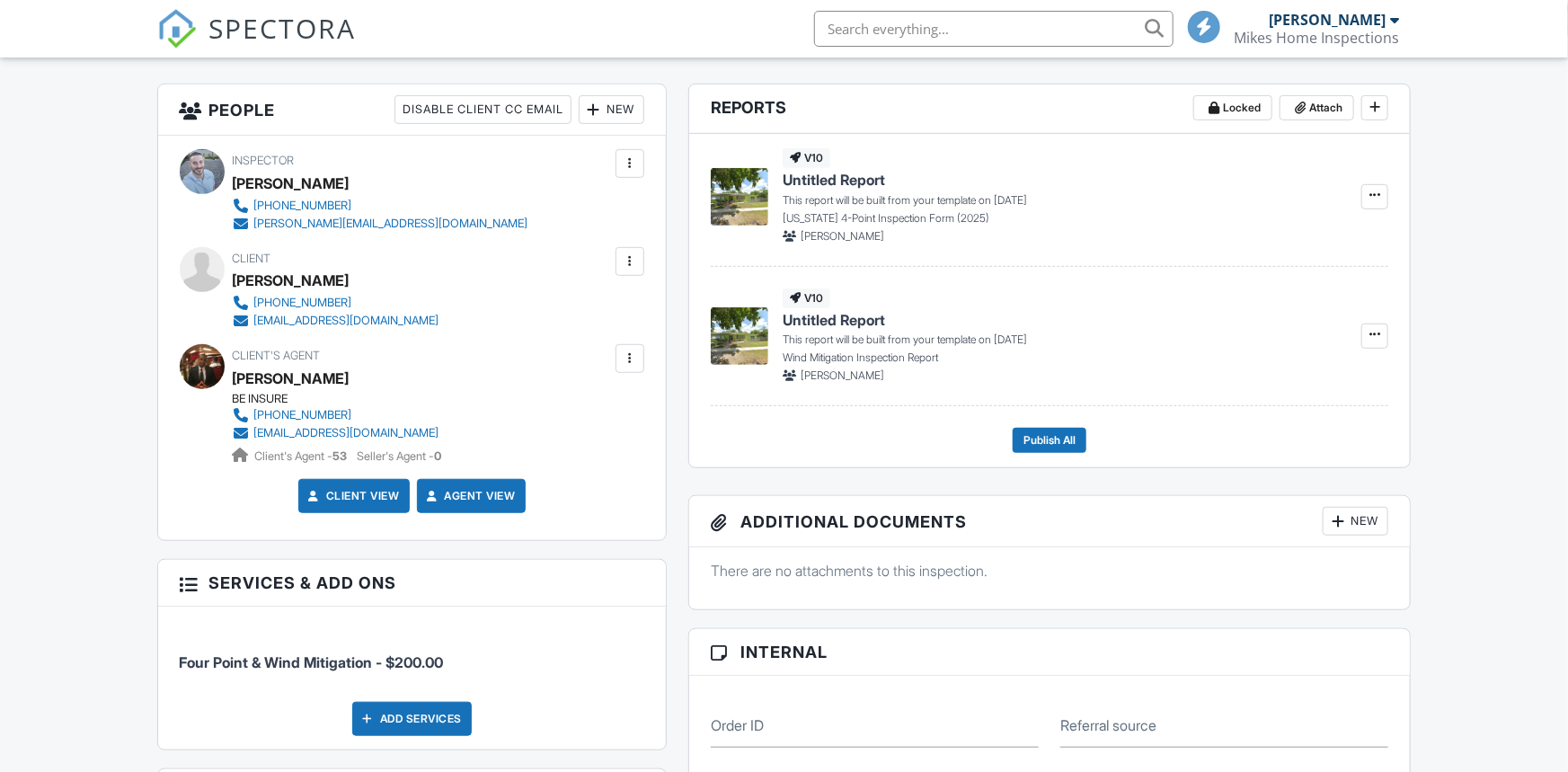
scroll to position [207, 0]
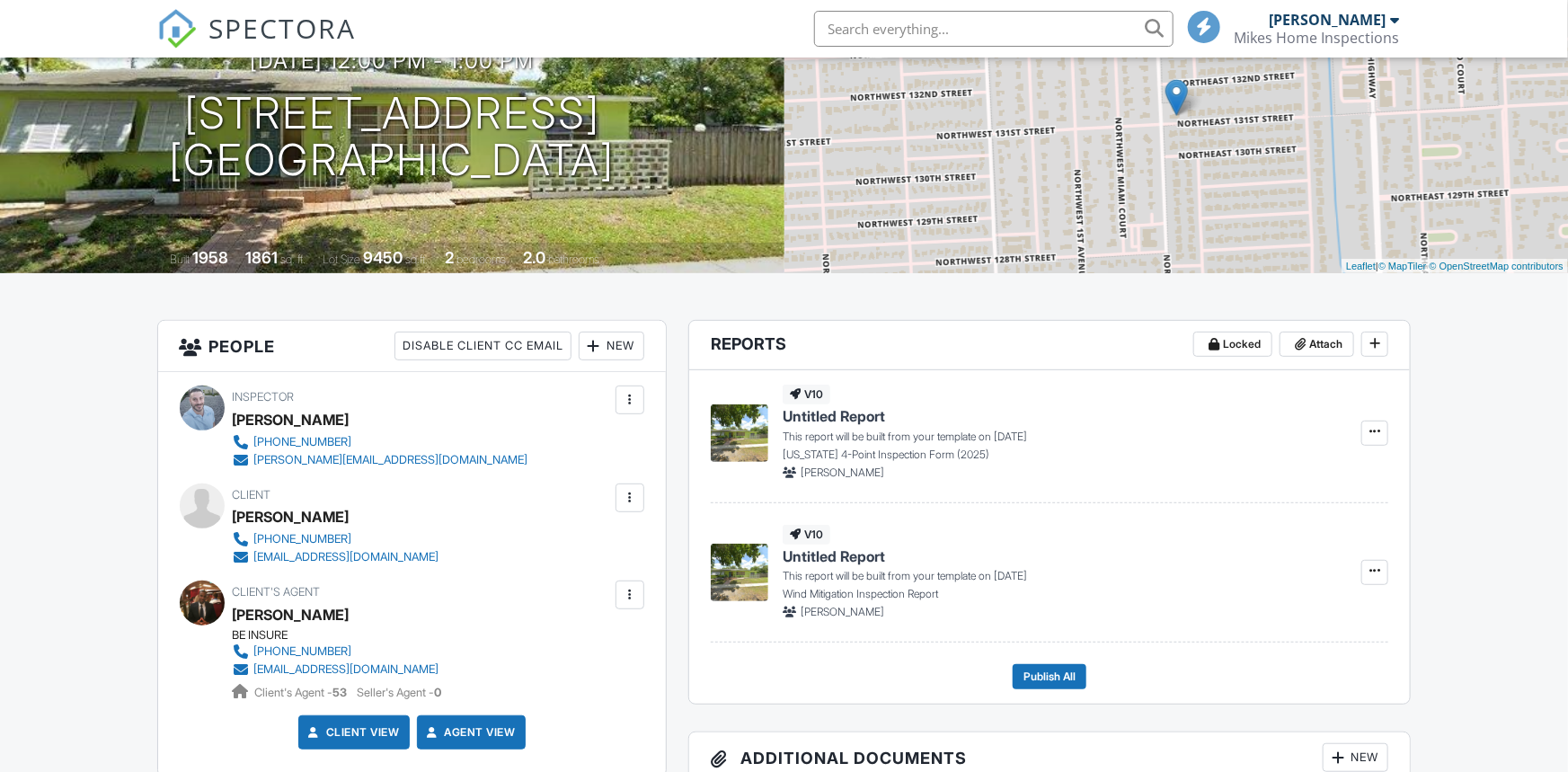
click at [633, 496] on div at bounding box center [629, 497] width 18 height 18
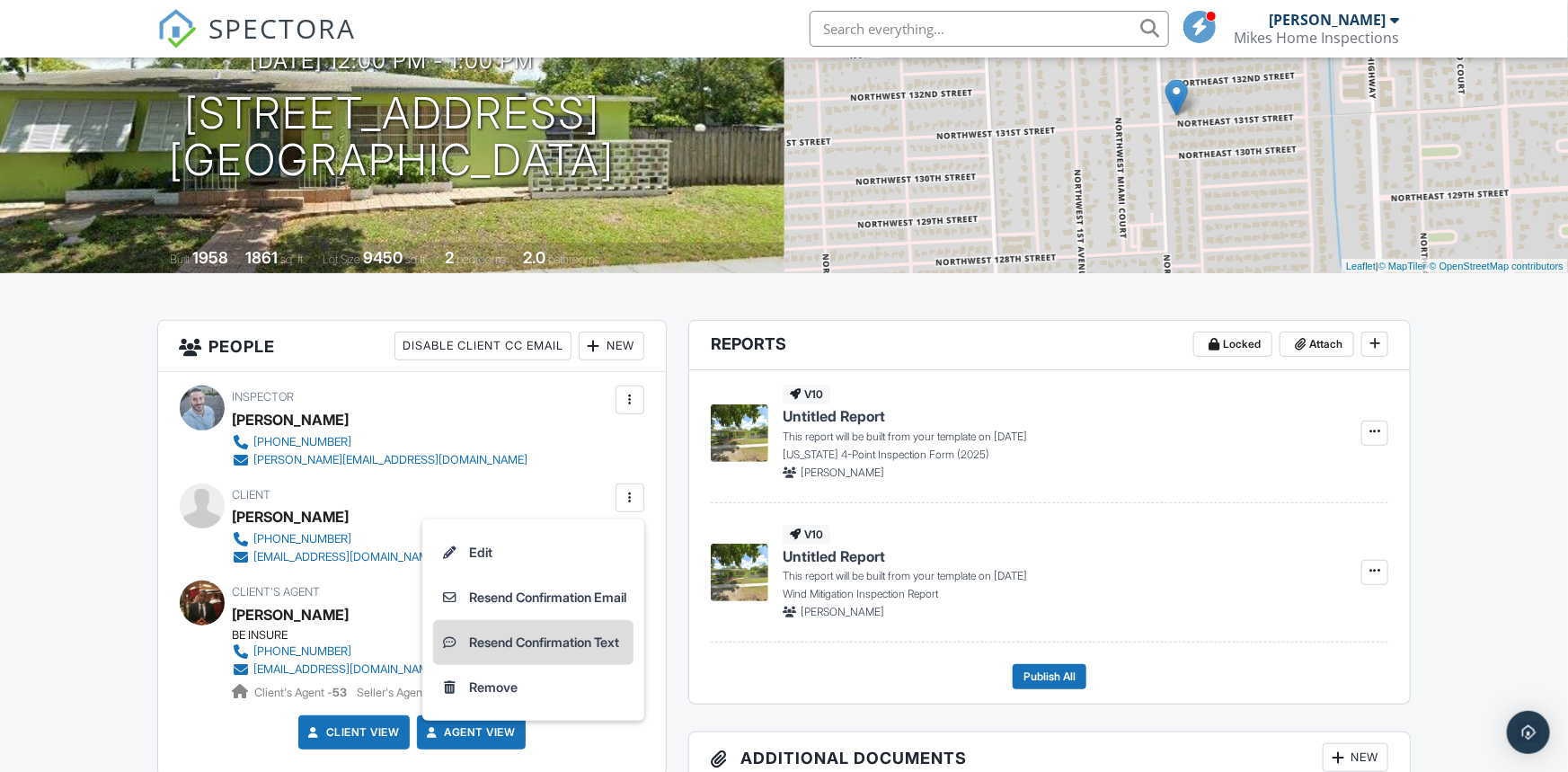
click at [589, 641] on li "Resend Confirmation Text" at bounding box center [533, 643] width 201 height 45
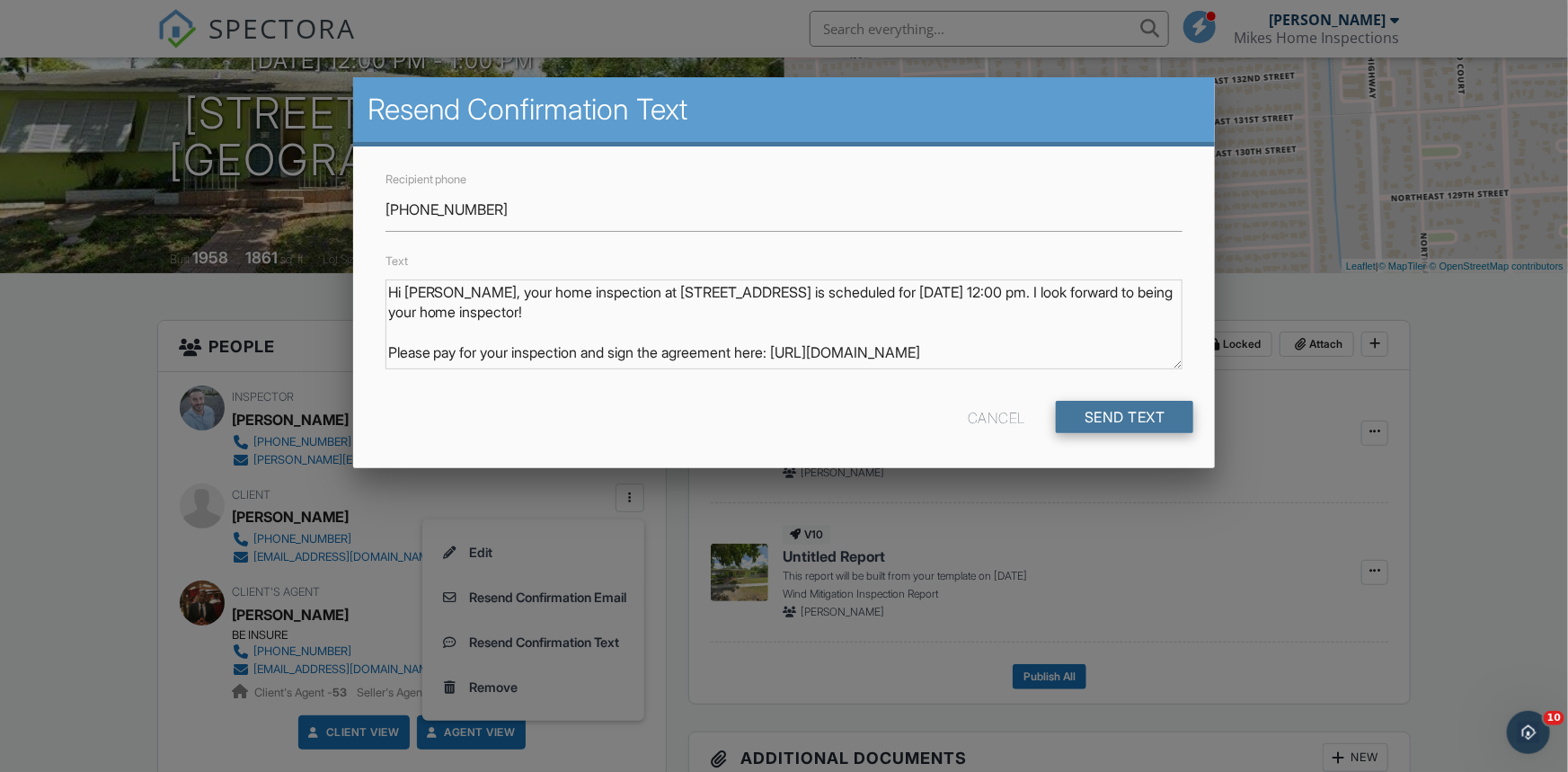
click at [1098, 411] on input "Send Text" at bounding box center [1125, 417] width 139 height 32
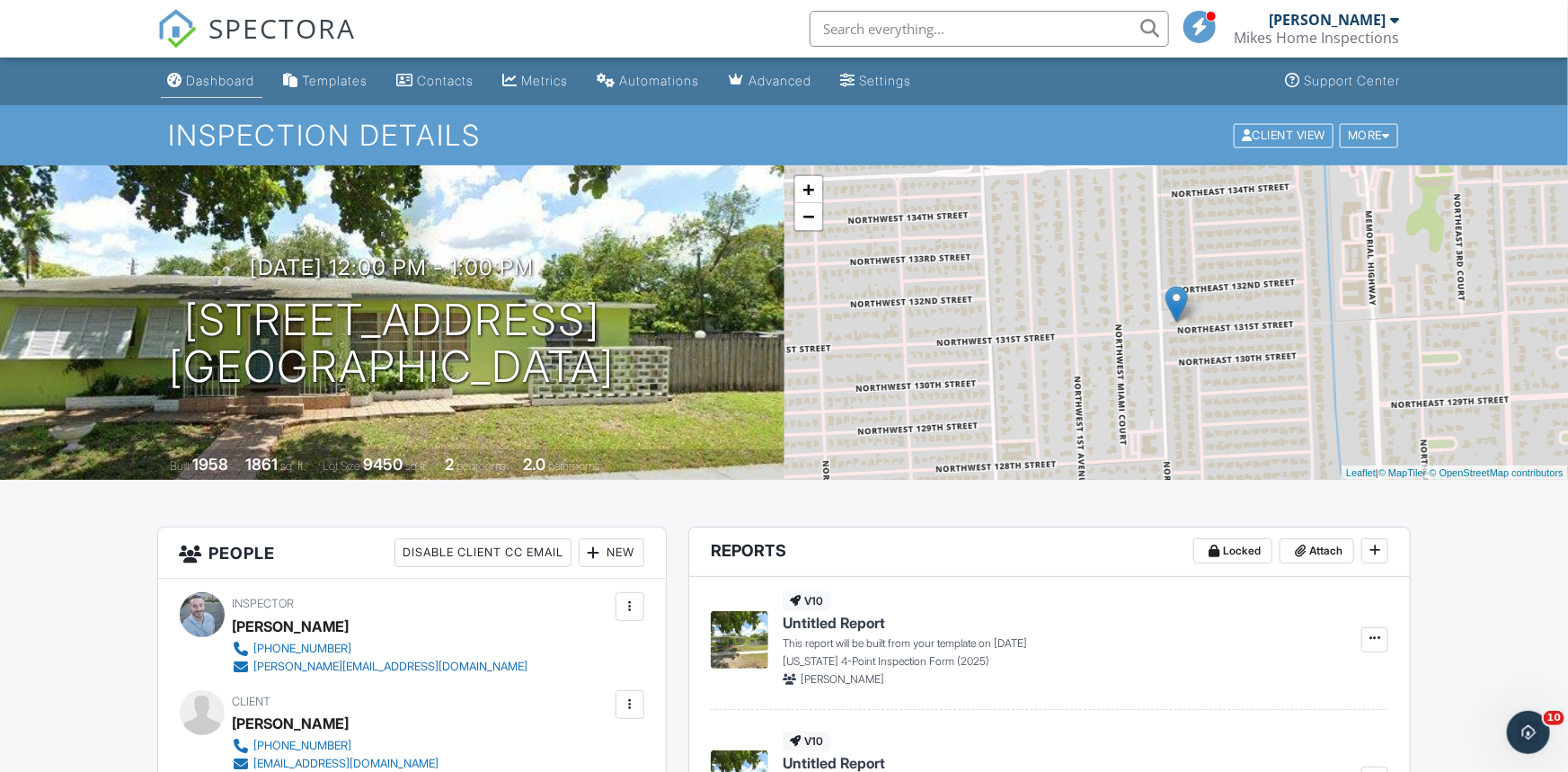
click at [205, 85] on div "Dashboard" at bounding box center [221, 80] width 68 height 16
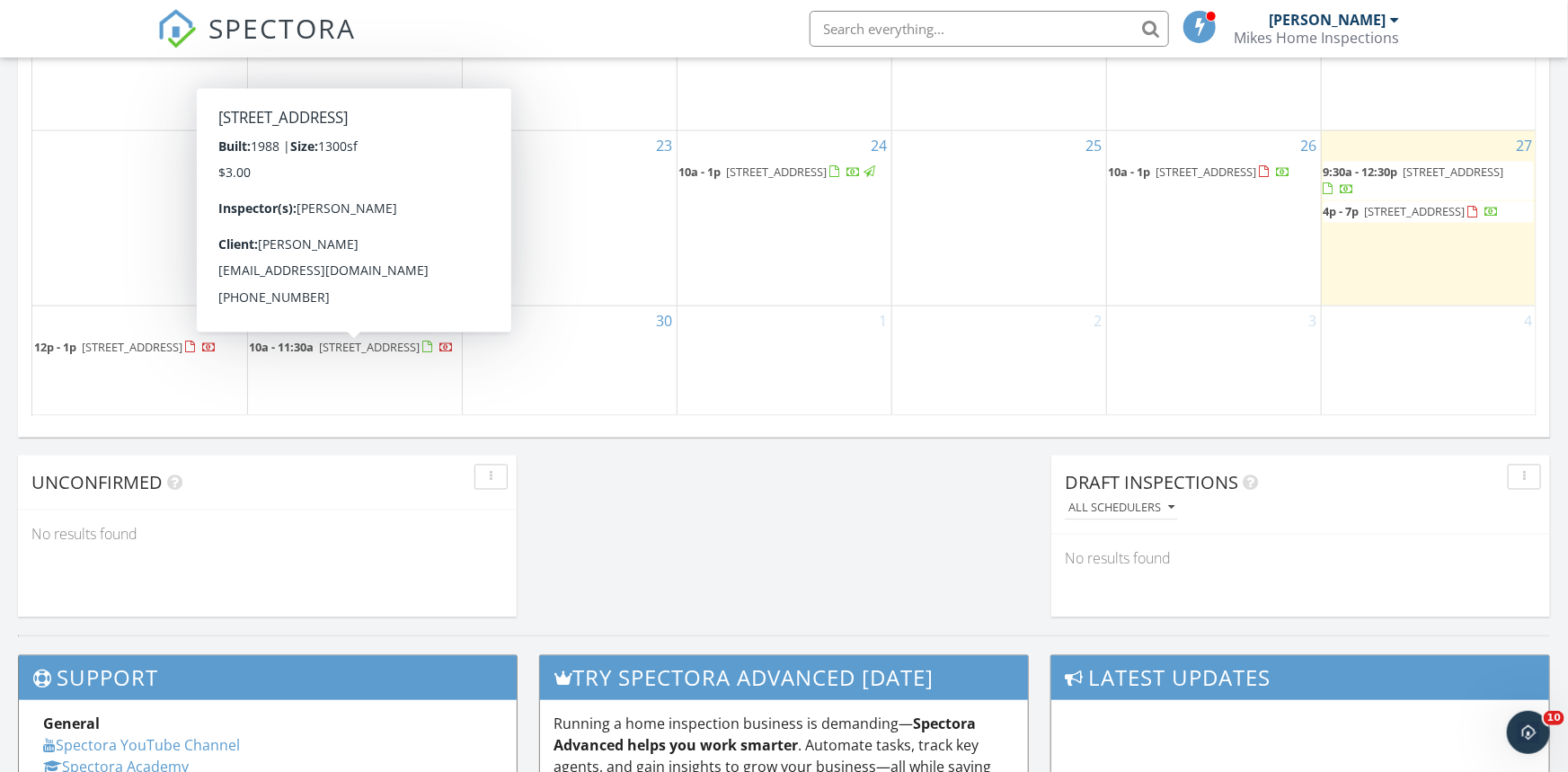
scroll to position [1232, 0]
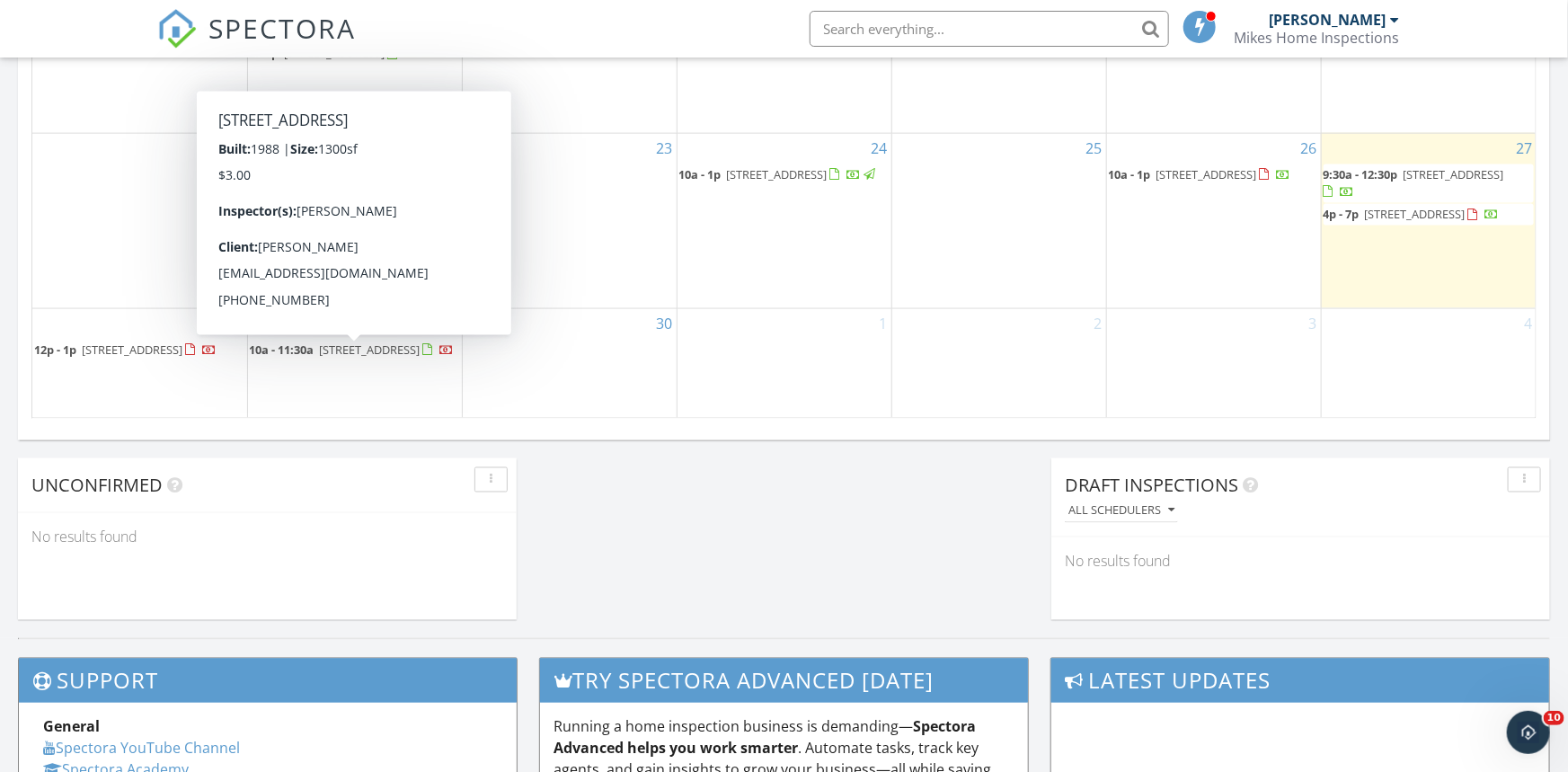
click at [320, 358] on span "2907 Carambola Cir S 506, Coconut Creek 33066" at bounding box center [370, 350] width 101 height 17
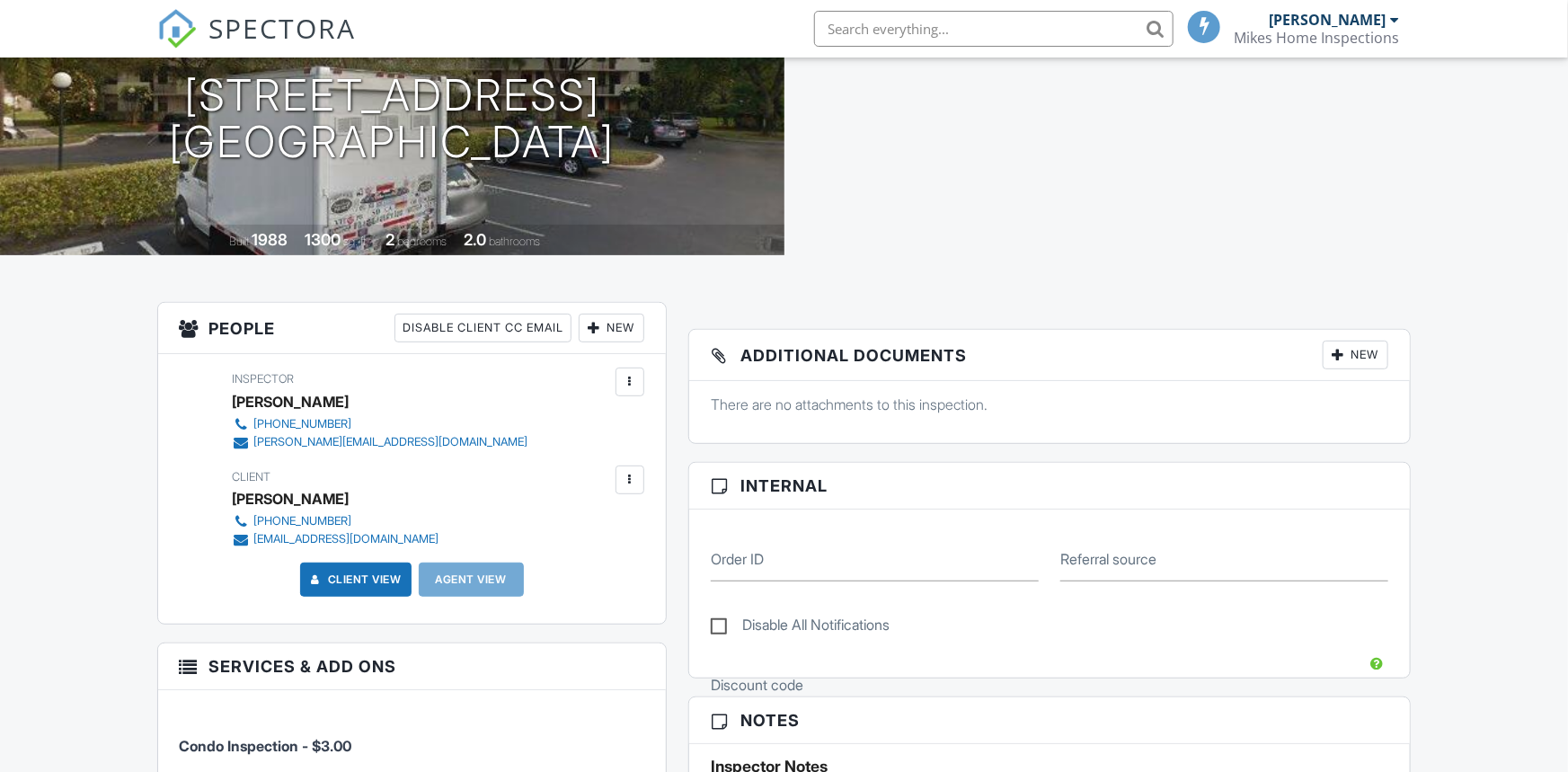
scroll to position [451, 0]
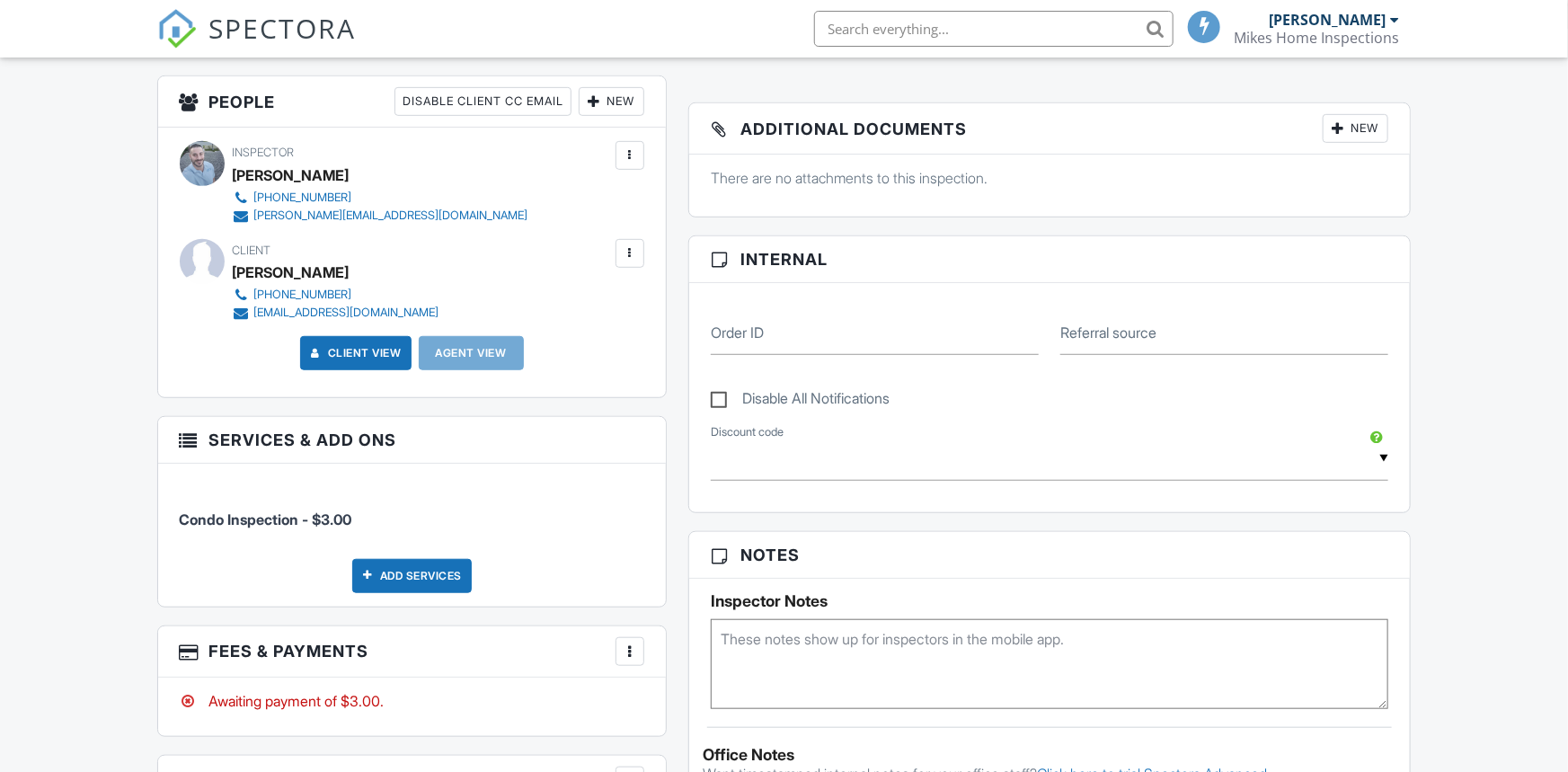
click at [625, 643] on div at bounding box center [629, 651] width 18 height 18
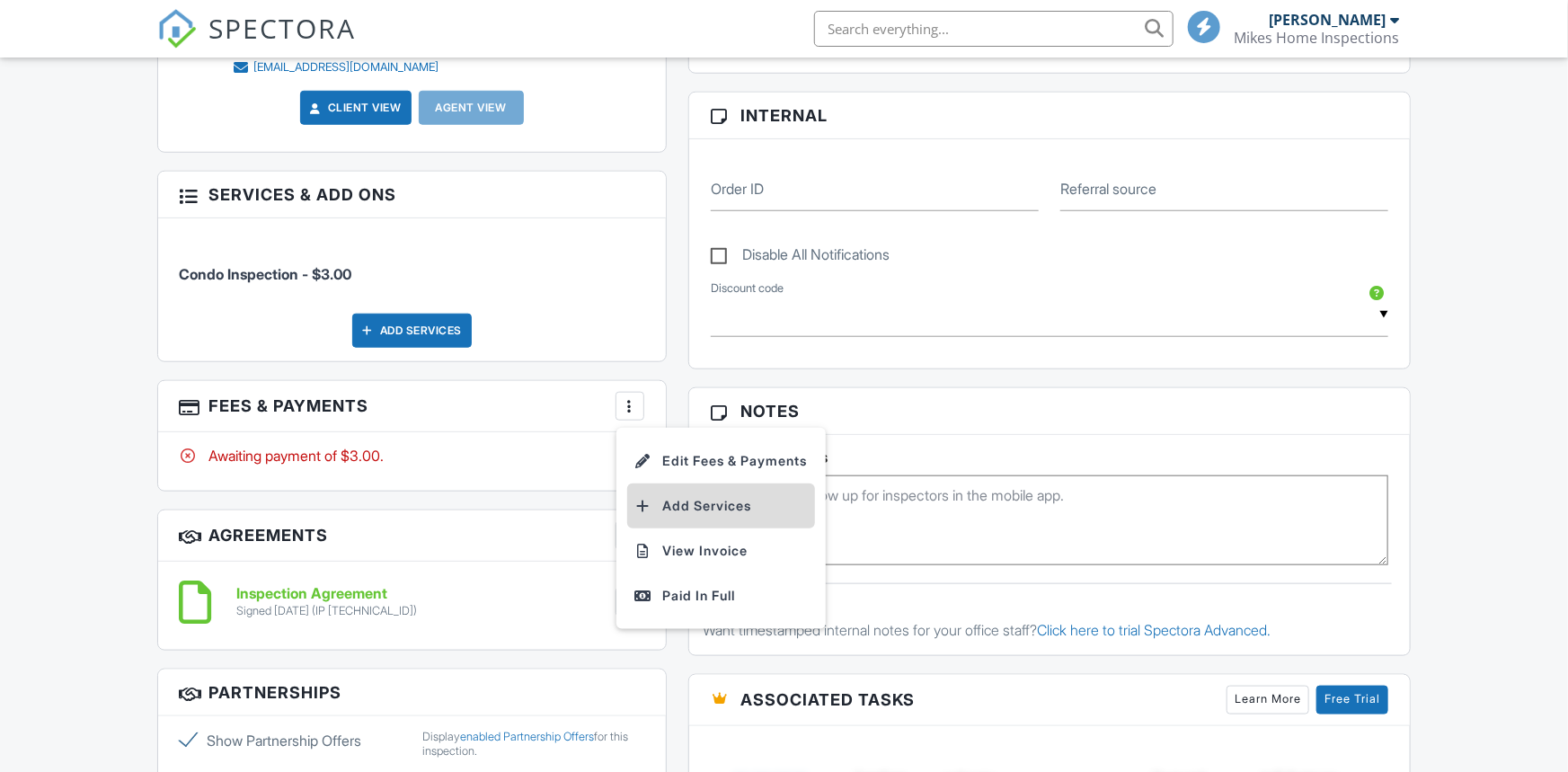
click at [631, 484] on li "Add Services" at bounding box center [721, 506] width 188 height 45
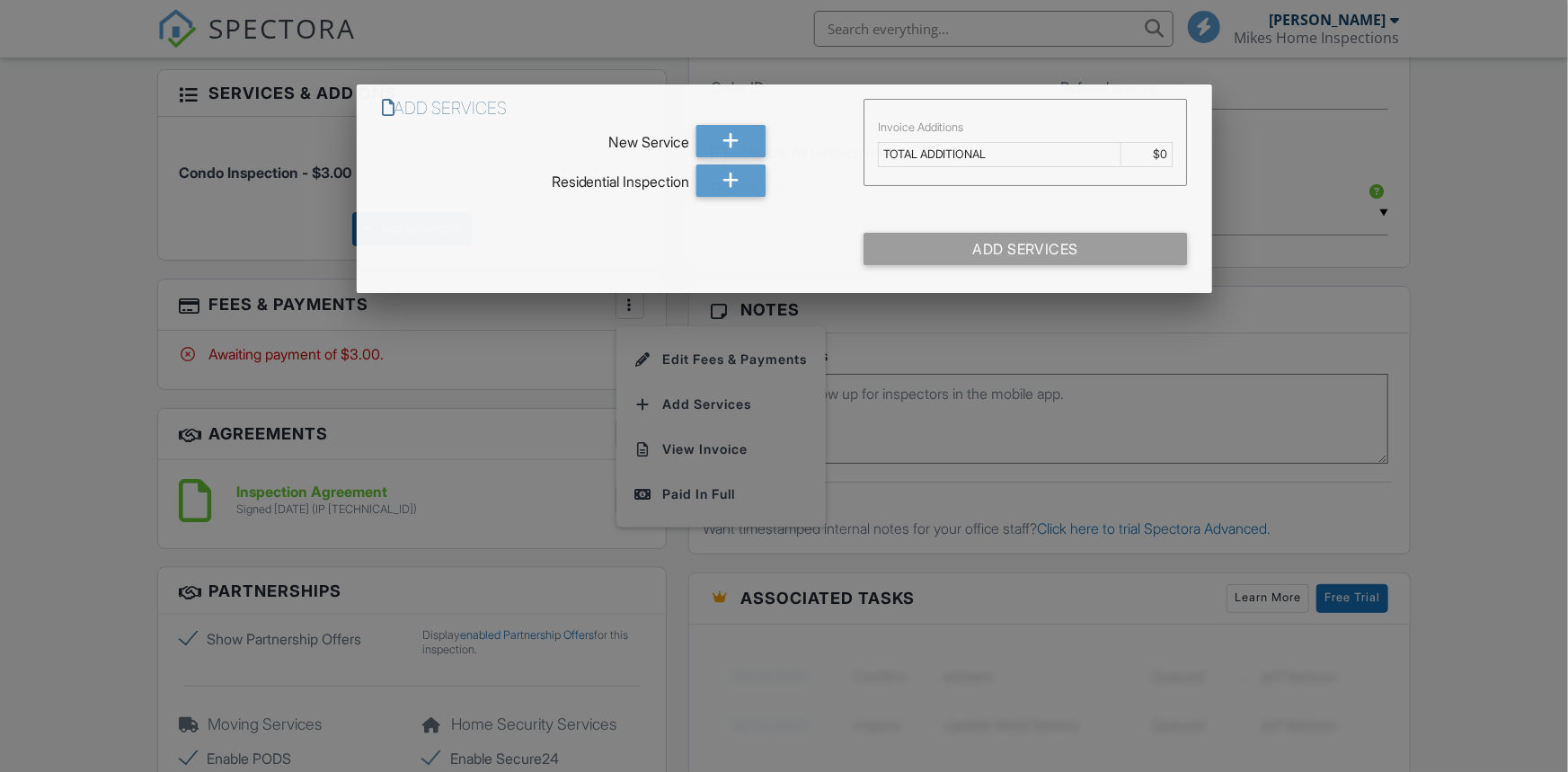
click at [49, 296] on div at bounding box center [784, 393] width 1568 height 965
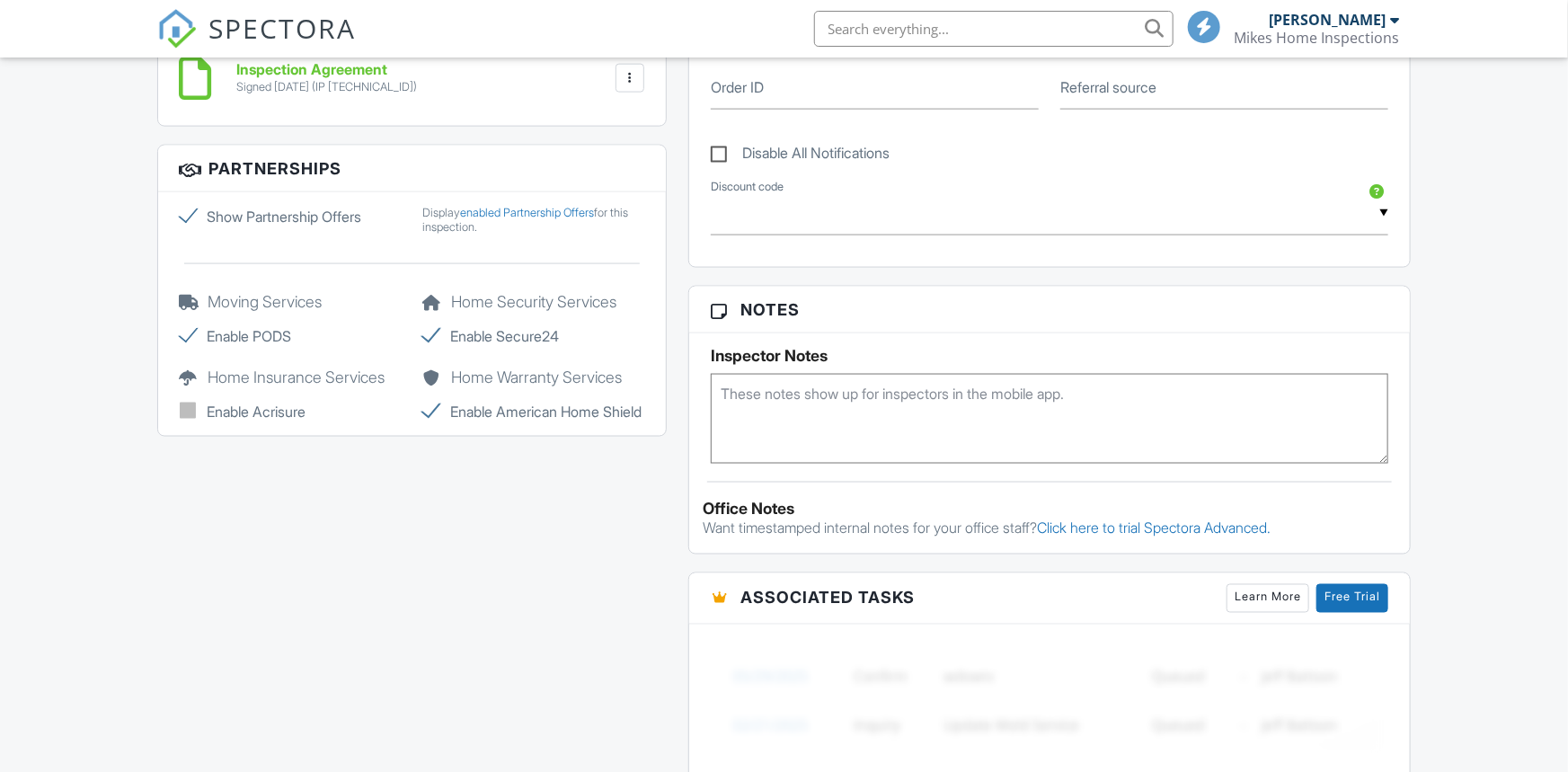
scroll to position [944, 0]
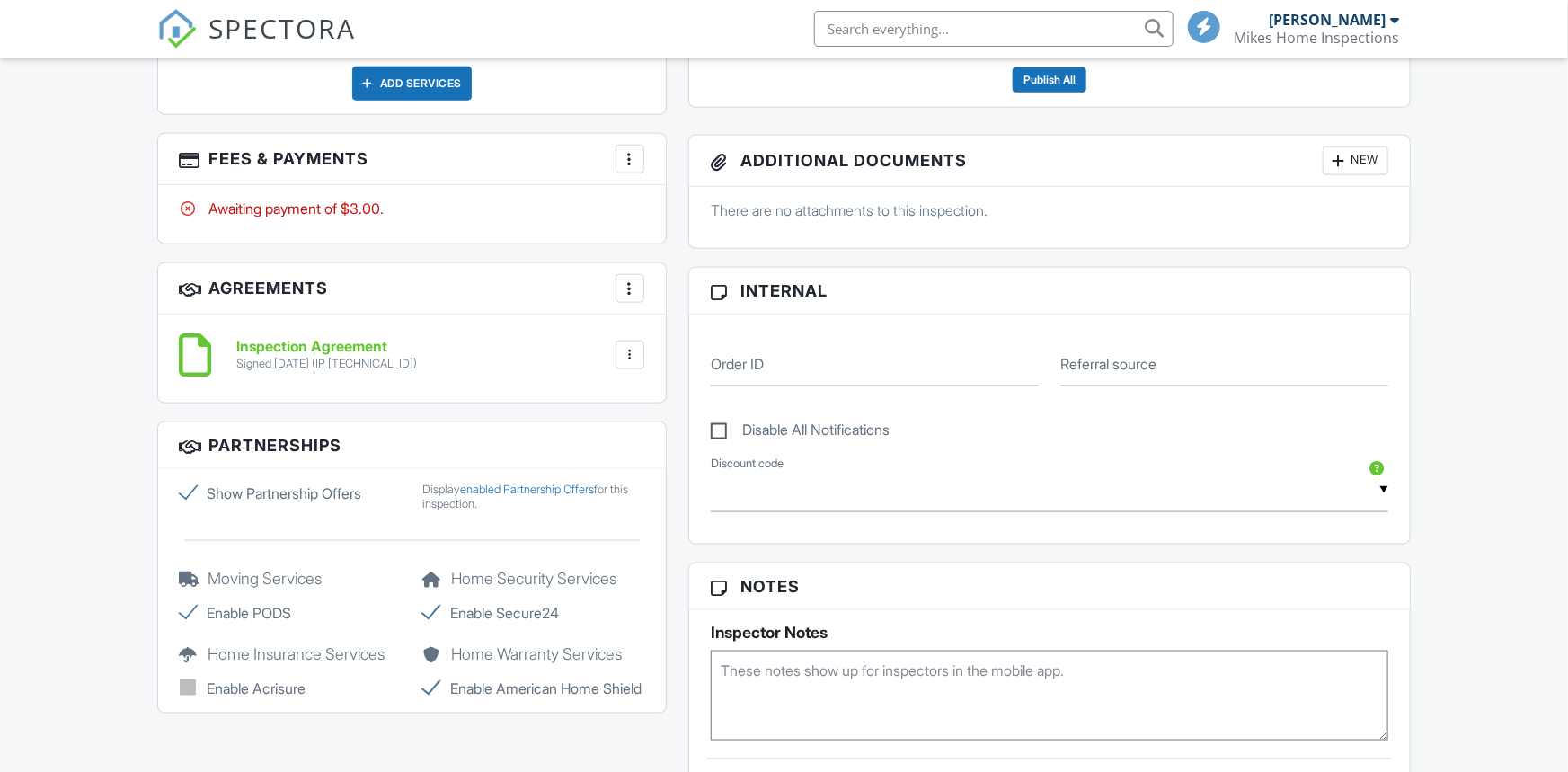
click at [628, 159] on div at bounding box center [629, 158] width 18 height 18
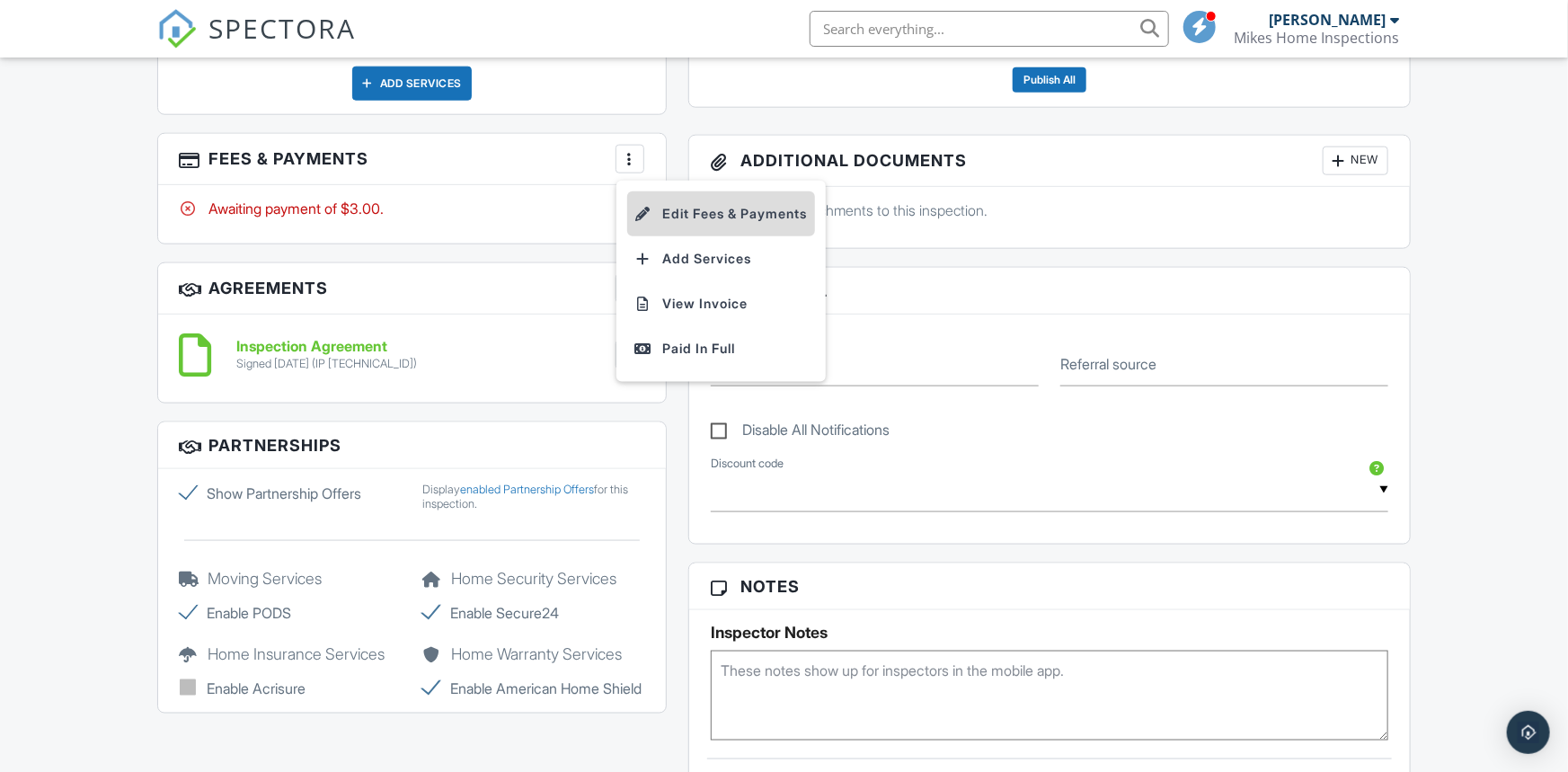
click at [680, 217] on li "Edit Fees & Payments" at bounding box center [721, 214] width 188 height 45
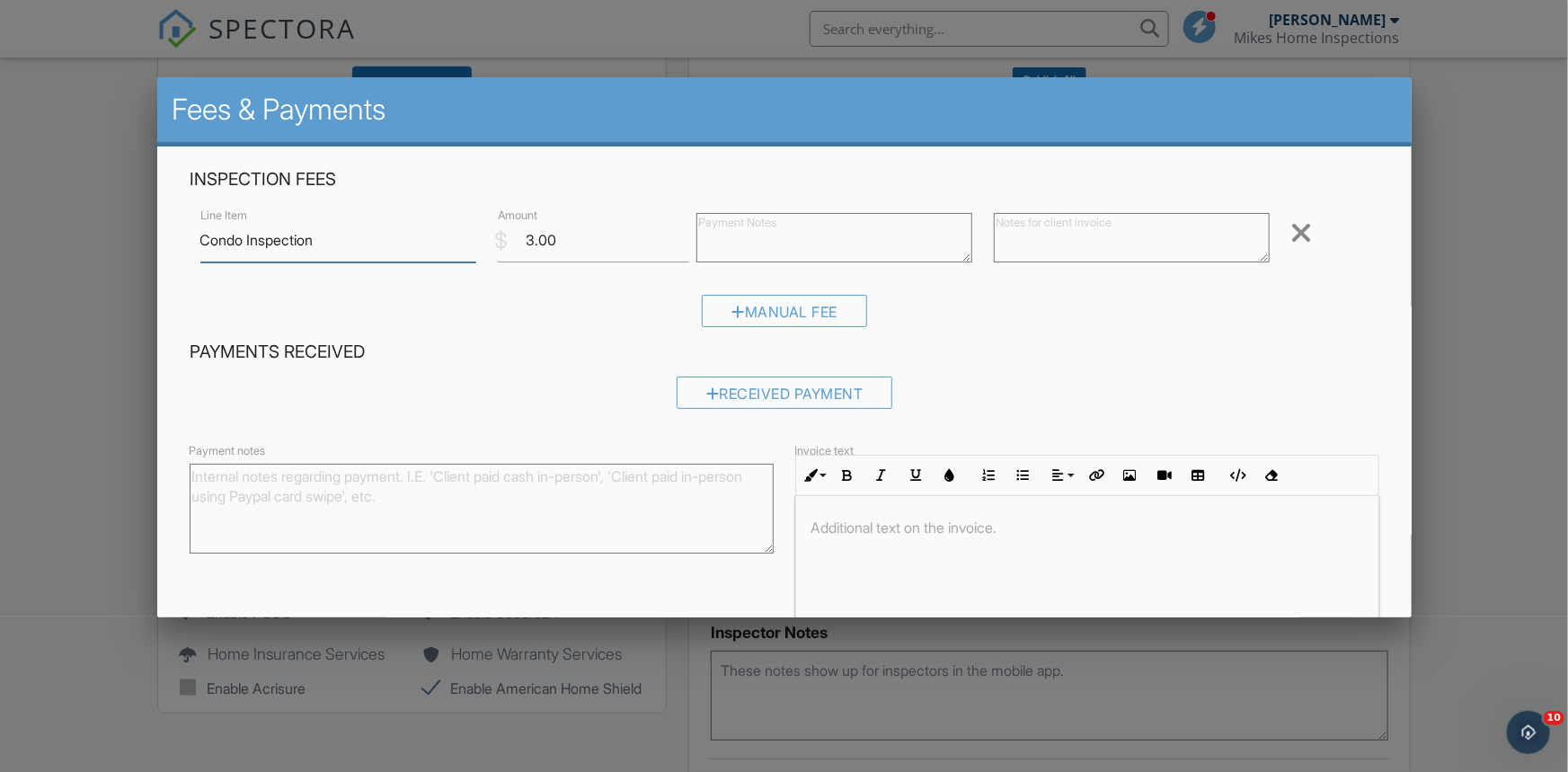
scroll to position [0, 0]
click at [537, 250] on input "3.00" at bounding box center [593, 240] width 191 height 44
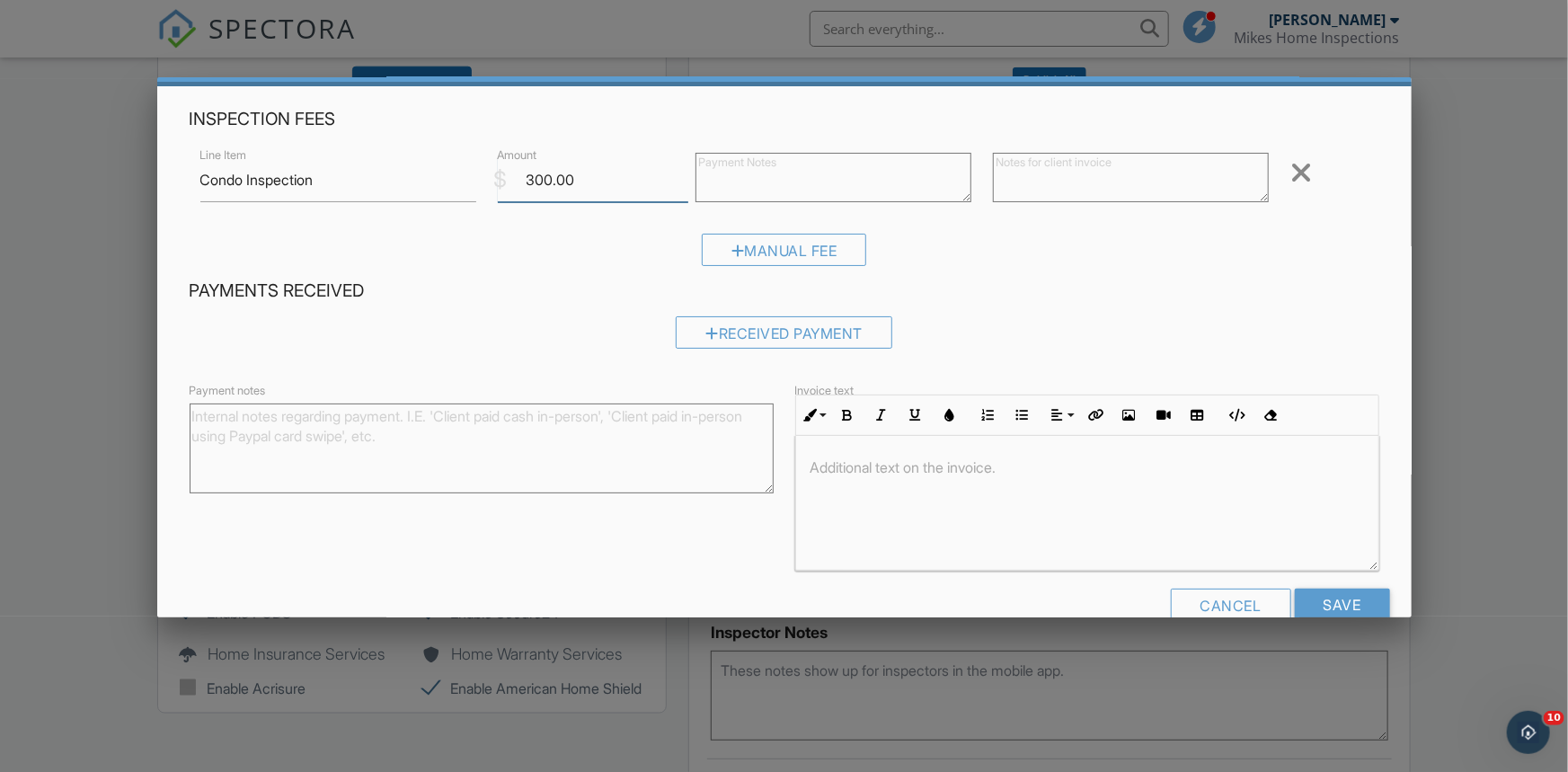
scroll to position [98, 0]
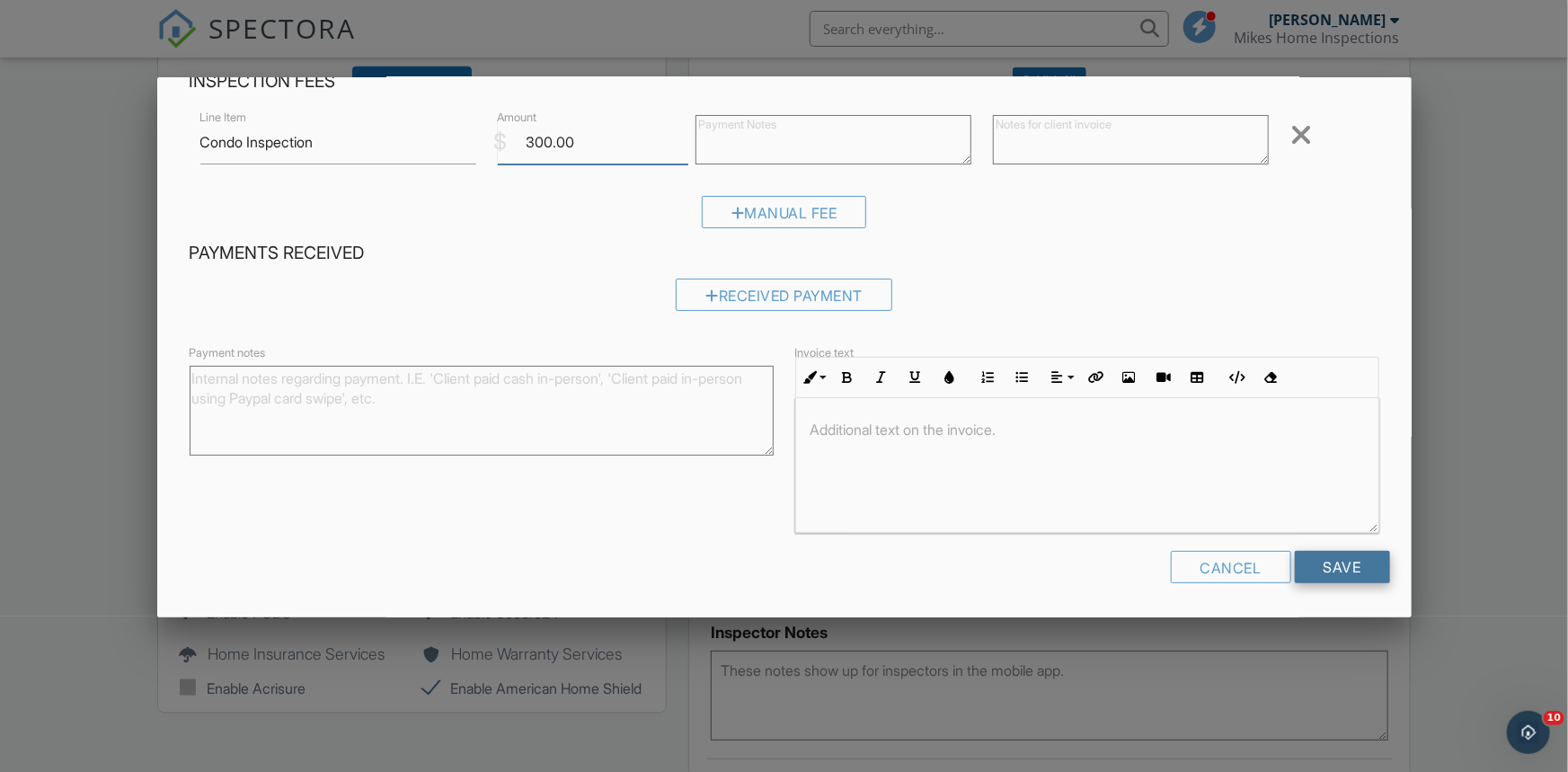
type input "300.00"
click at [1343, 560] on input "Save" at bounding box center [1342, 567] width 95 height 32
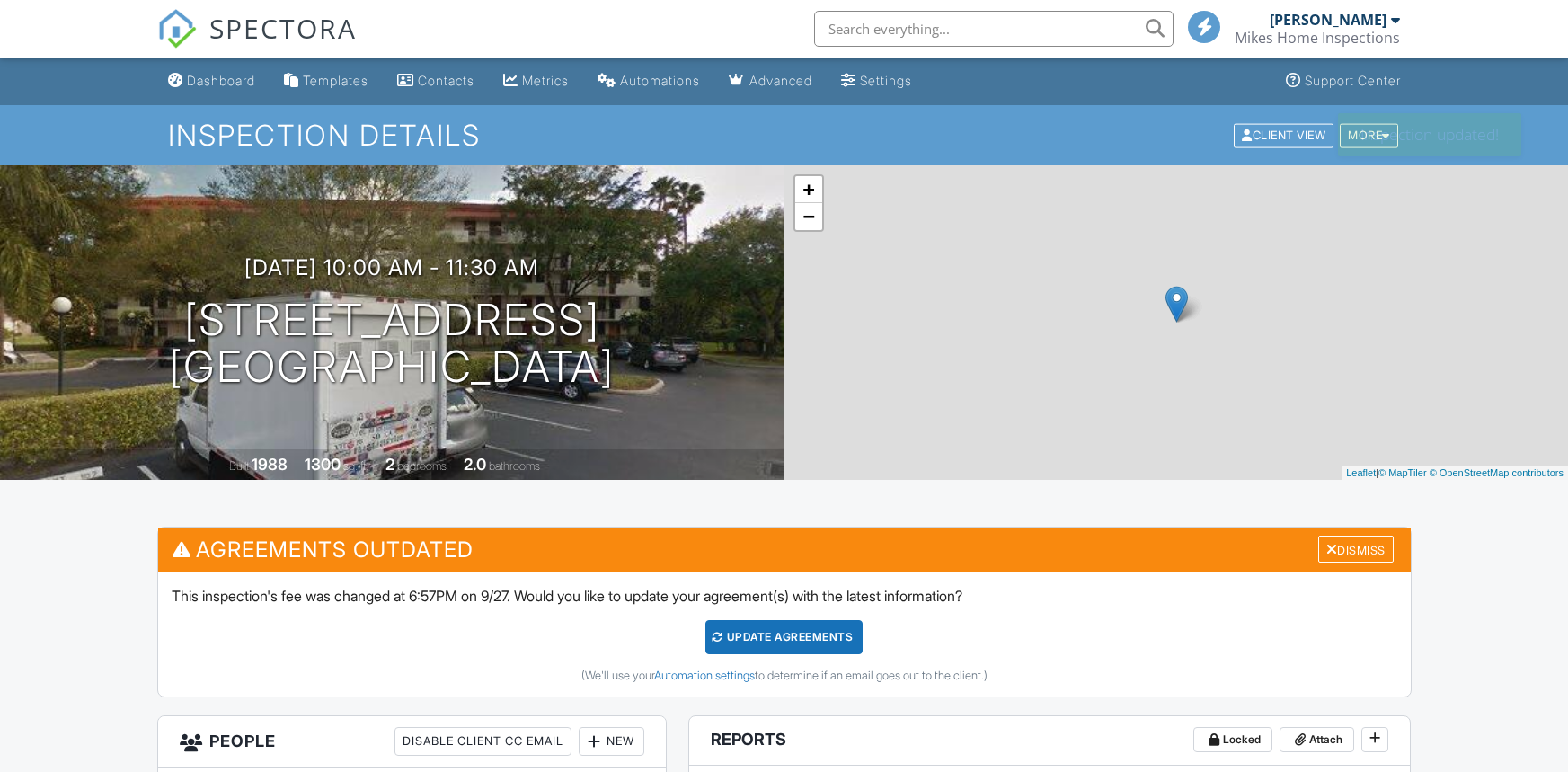
click at [774, 633] on div at bounding box center [784, 386] width 1568 height 772
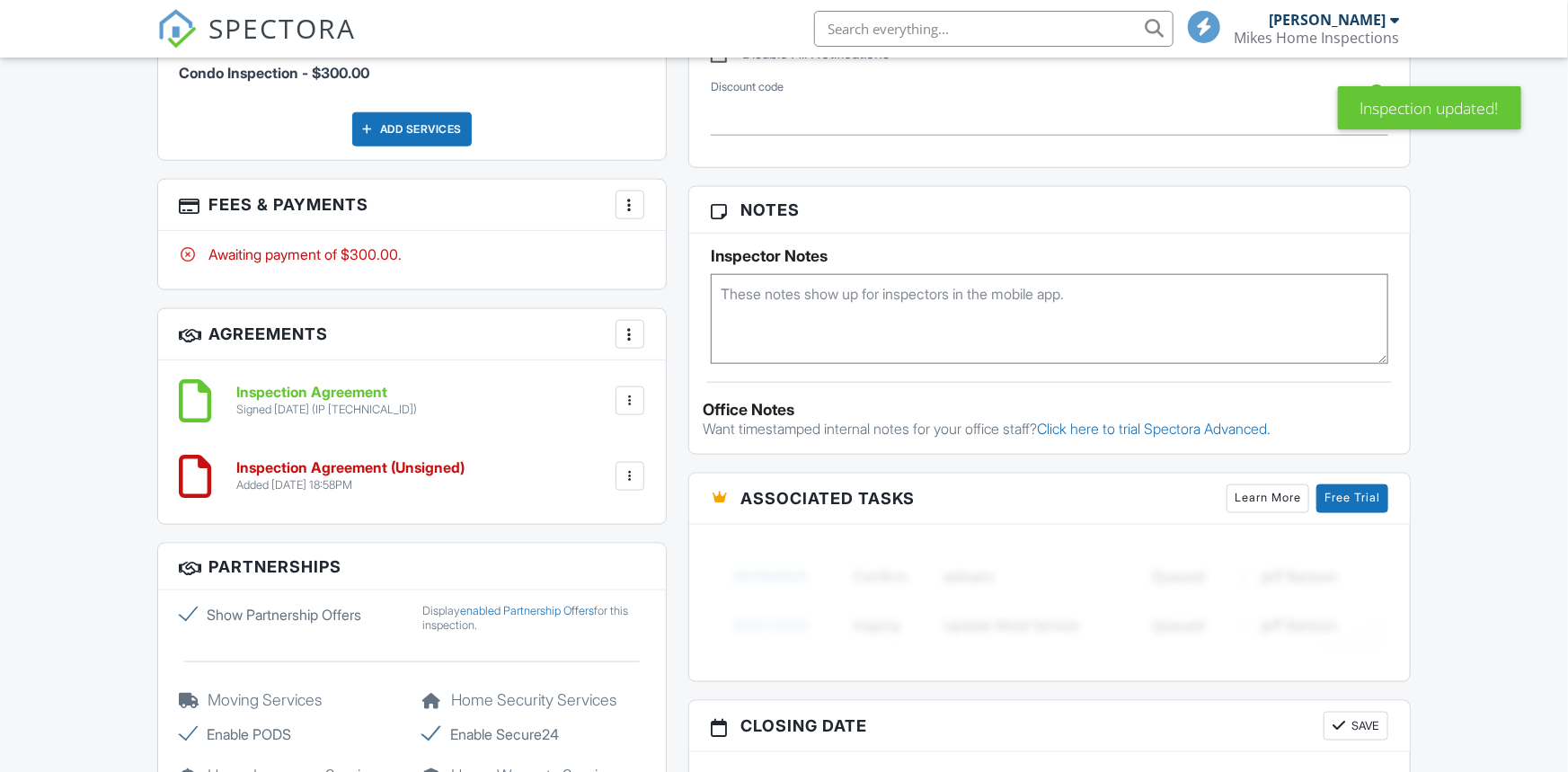
click at [587, 472] on li "Delete" at bounding box center [582, 448] width 103 height 45
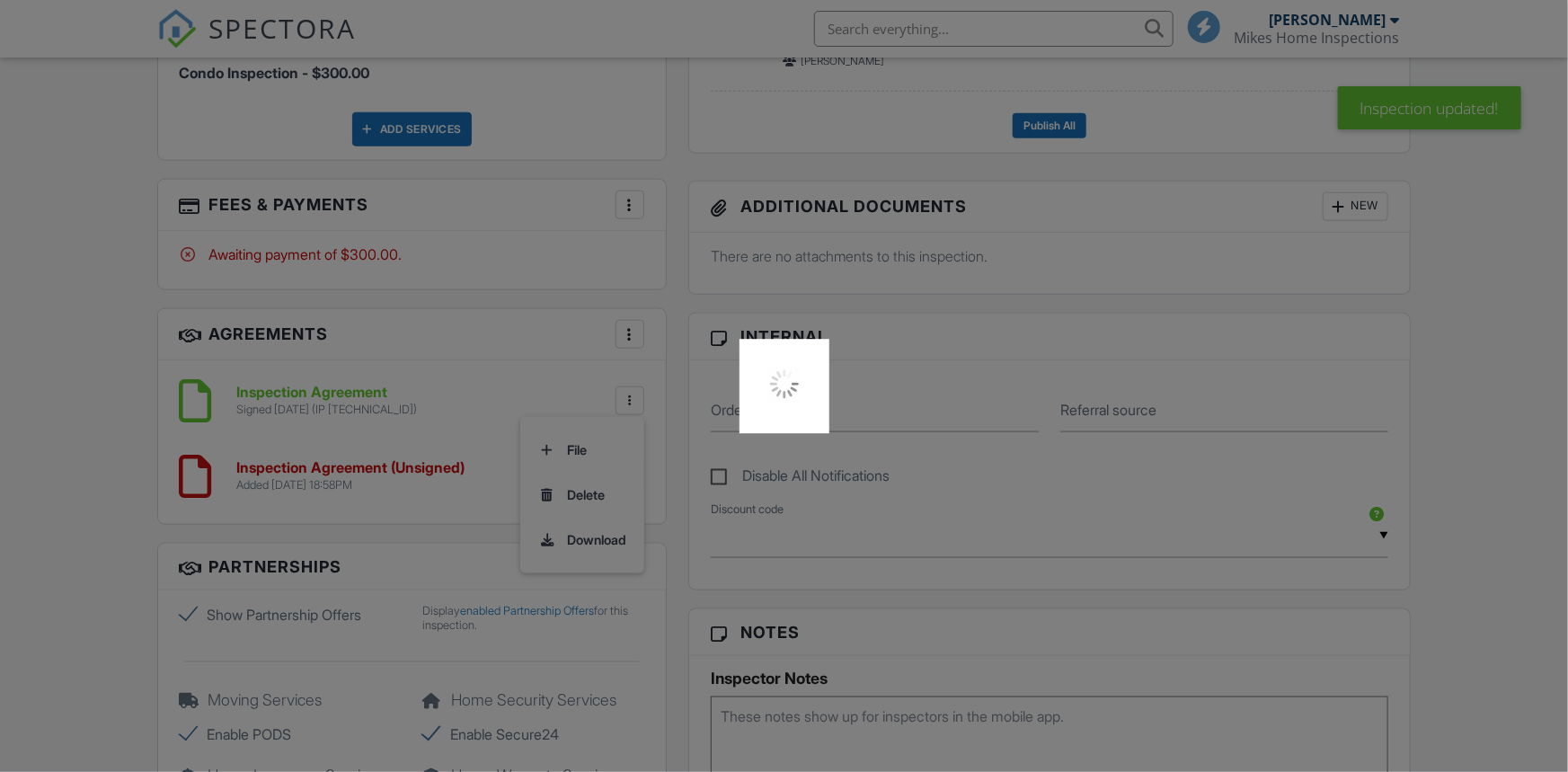
scroll to position [1319, 0]
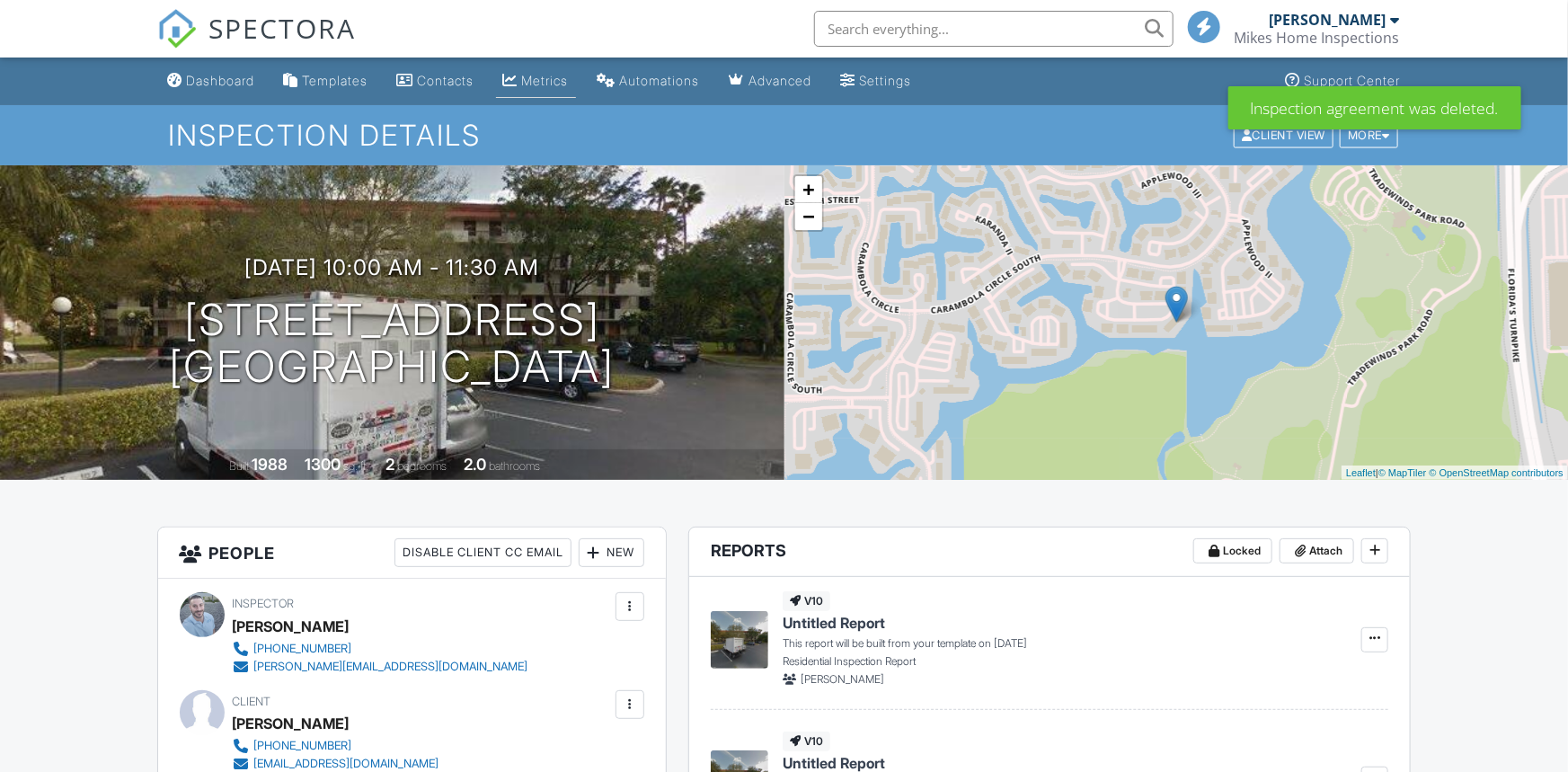
click at [563, 82] on div "Metrics" at bounding box center [545, 80] width 47 height 16
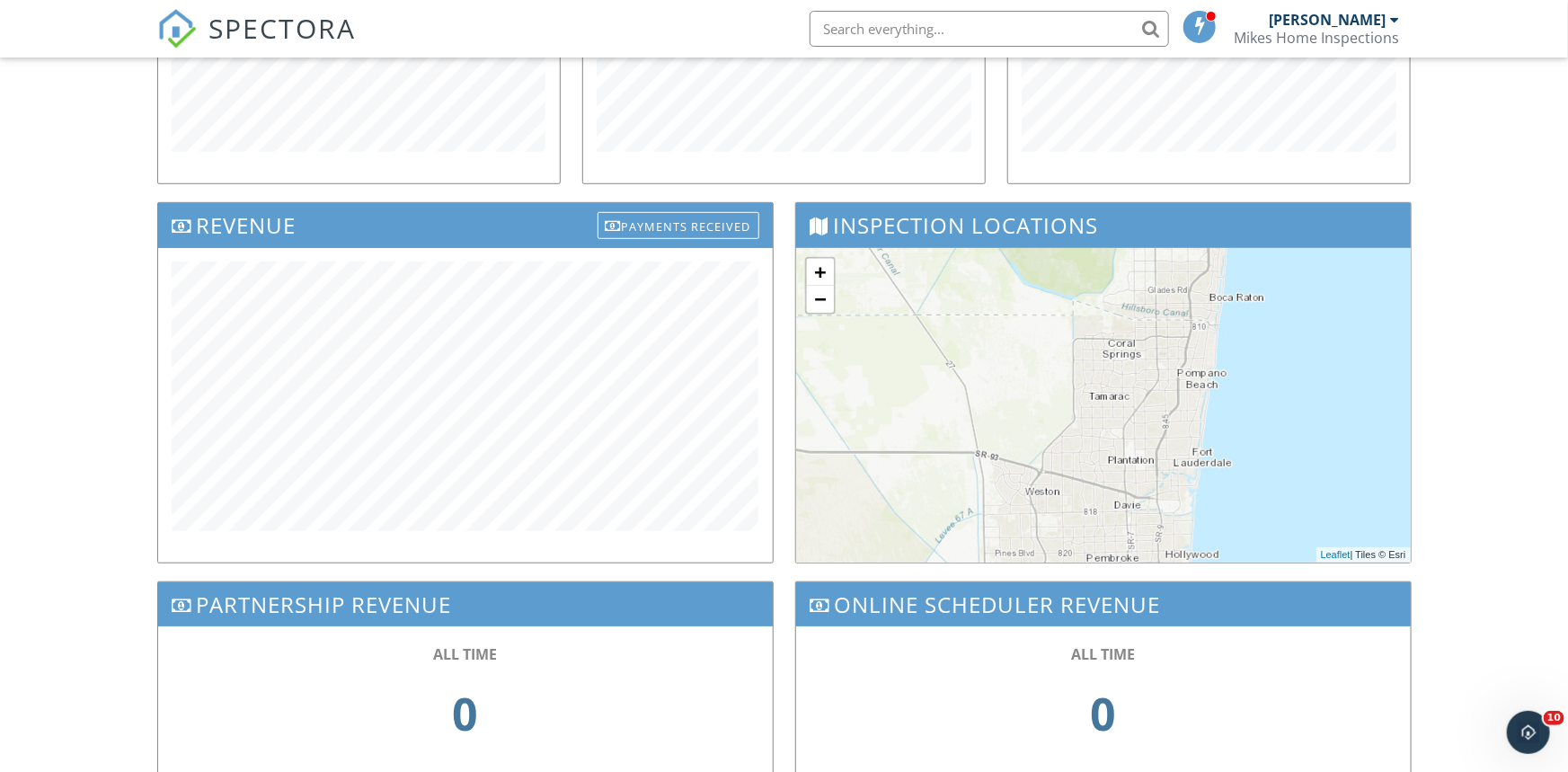
scroll to position [494, 0]
